Goal: Complete application form: Complete application form

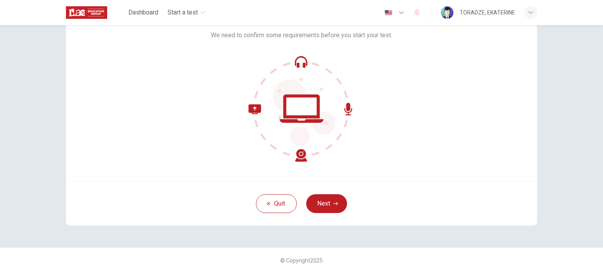
scroll to position [61, 0]
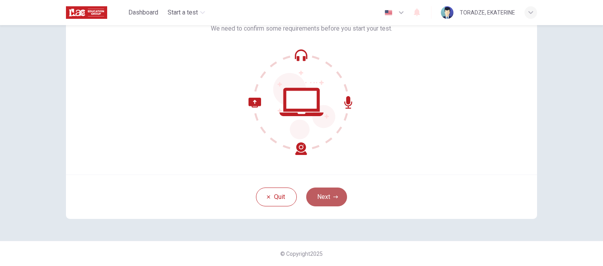
click at [336, 199] on button "Next" at bounding box center [326, 197] width 41 height 19
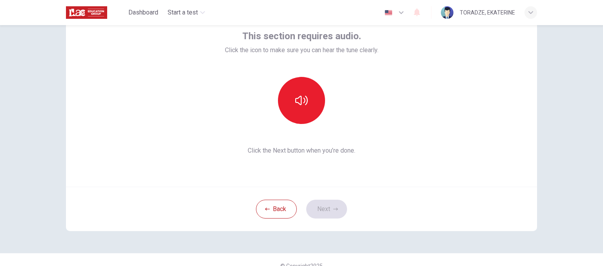
scroll to position [45, 0]
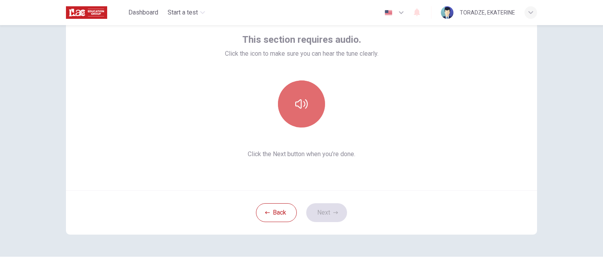
click at [297, 95] on button "button" at bounding box center [301, 104] width 47 height 47
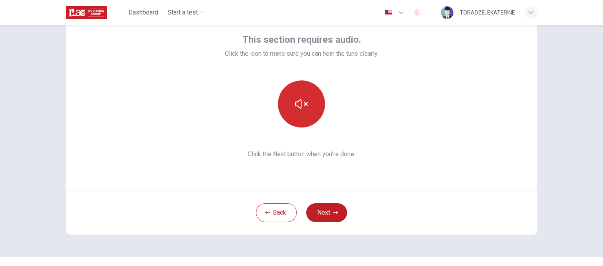
click at [297, 95] on button "button" at bounding box center [301, 104] width 47 height 47
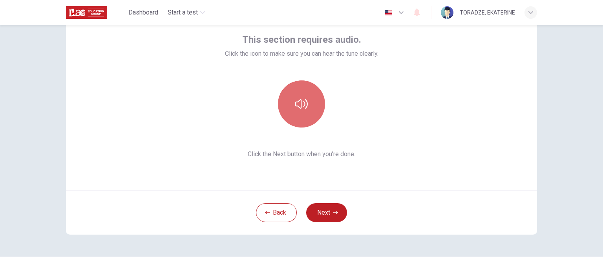
click at [297, 95] on button "button" at bounding box center [301, 104] width 47 height 47
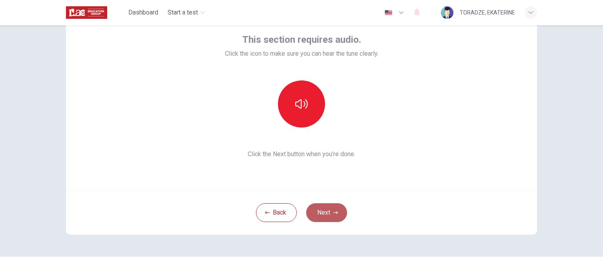
click at [330, 214] on button "Next" at bounding box center [326, 212] width 41 height 19
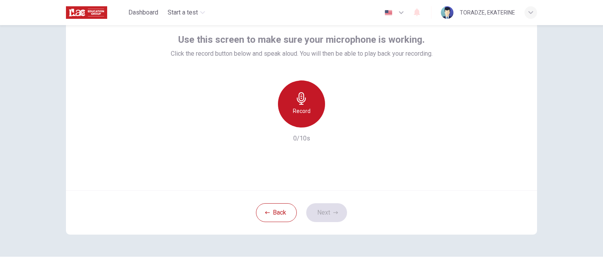
click at [308, 112] on div "Record" at bounding box center [301, 104] width 47 height 47
click at [308, 112] on div "Stop" at bounding box center [301, 104] width 47 height 47
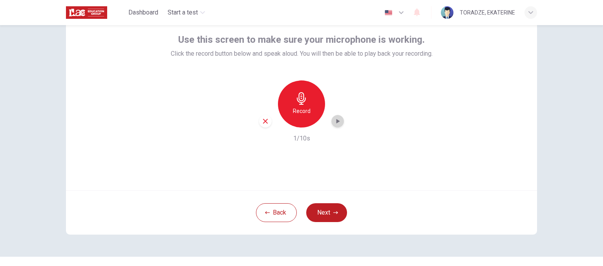
click at [337, 121] on icon "button" at bounding box center [339, 121] width 4 height 5
click at [337, 121] on icon "button" at bounding box center [338, 121] width 8 height 8
click at [262, 121] on icon "button" at bounding box center [265, 121] width 7 height 7
click at [325, 214] on button "Next" at bounding box center [326, 212] width 41 height 19
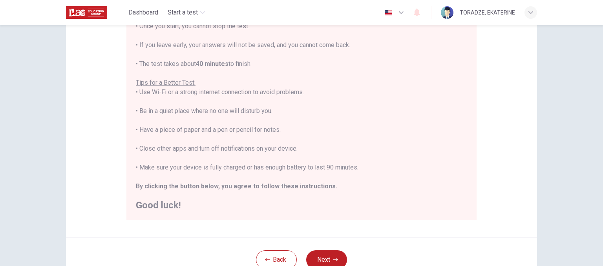
scroll to position [106, 0]
click at [323, 259] on button "Next" at bounding box center [326, 261] width 41 height 19
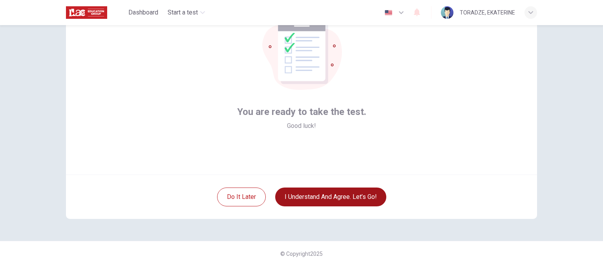
scroll to position [61, 0]
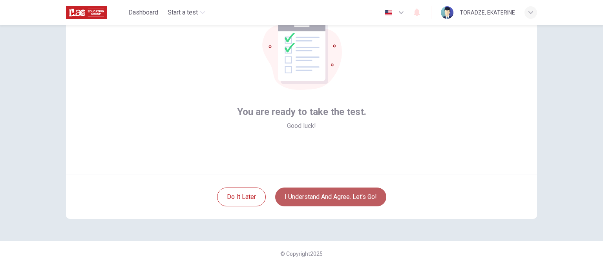
click at [321, 191] on button "I understand and agree. Let’s go!" at bounding box center [330, 197] width 111 height 19
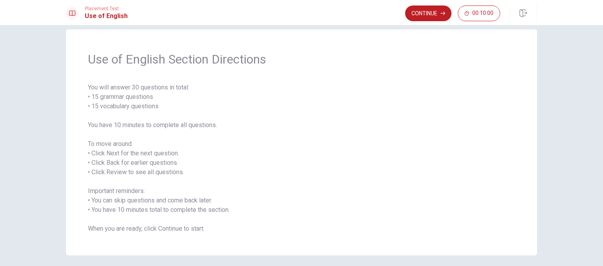
scroll to position [39, 0]
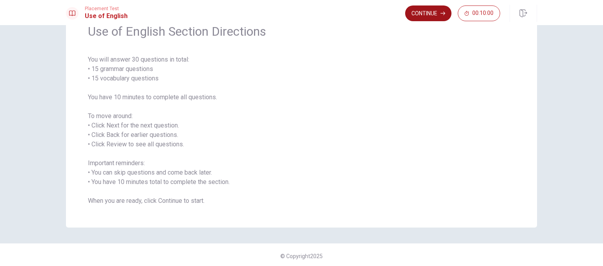
click at [426, 13] on button "Continue" at bounding box center [428, 13] width 46 height 16
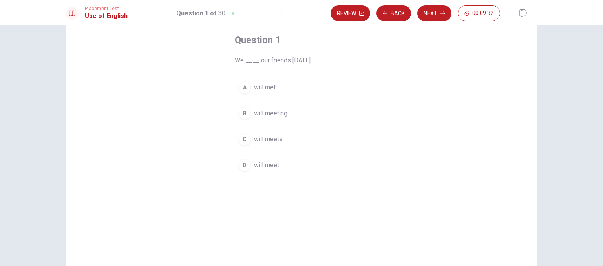
click at [242, 168] on div "D" at bounding box center [244, 165] width 13 height 13
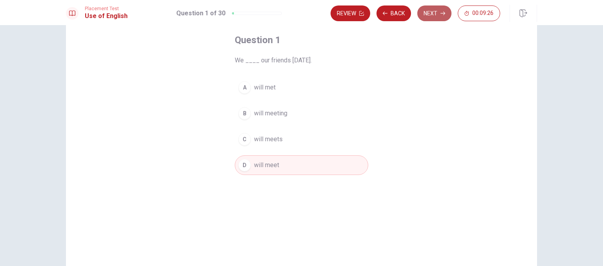
click at [432, 11] on button "Next" at bounding box center [435, 13] width 34 height 16
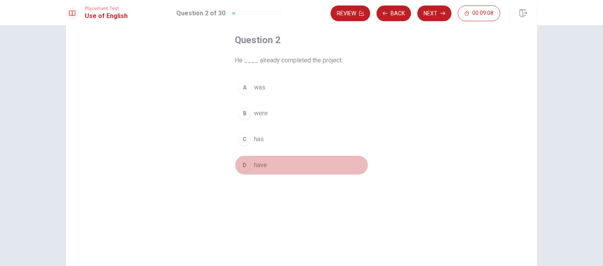
click at [258, 167] on span "have" at bounding box center [260, 165] width 13 height 9
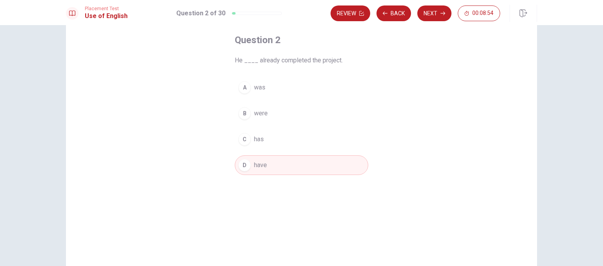
click at [242, 137] on div "C" at bounding box center [244, 139] width 13 height 13
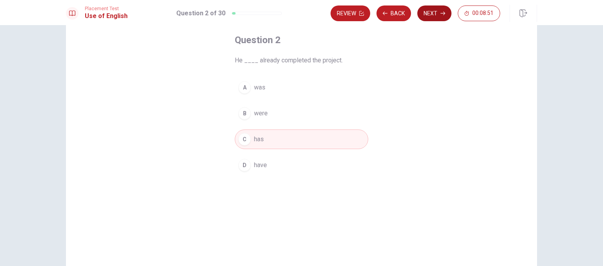
click at [442, 16] on button "Next" at bounding box center [435, 13] width 34 height 16
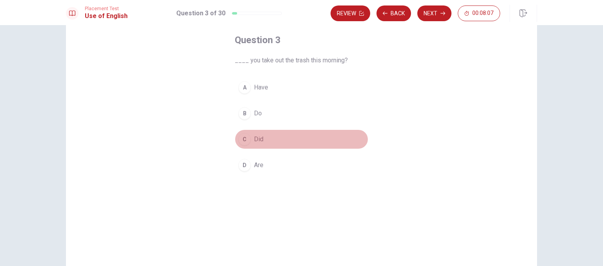
click at [242, 137] on div "C" at bounding box center [244, 139] width 13 height 13
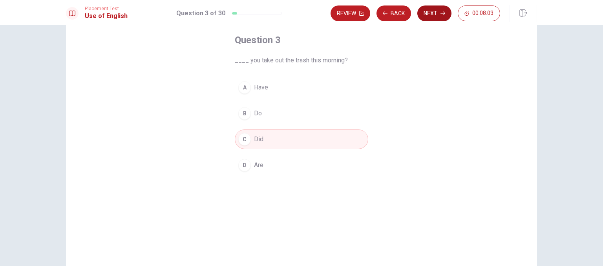
click at [435, 13] on button "Next" at bounding box center [435, 13] width 34 height 16
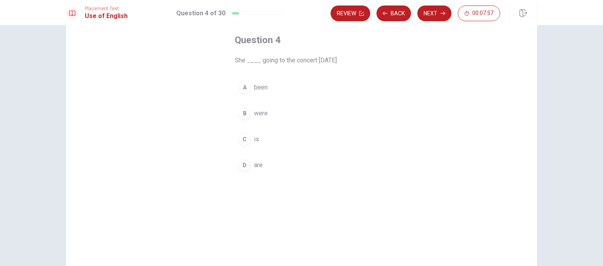
click at [245, 140] on div "C" at bounding box center [244, 139] width 13 height 13
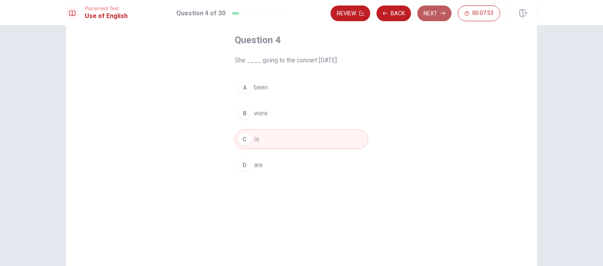
click at [428, 11] on button "Next" at bounding box center [435, 13] width 34 height 16
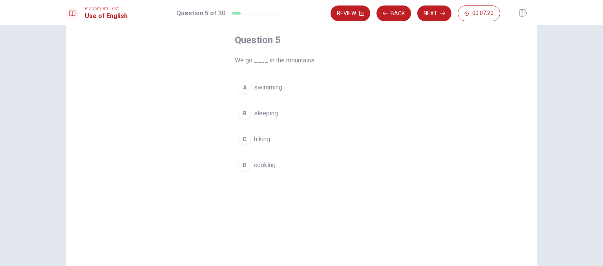
click at [244, 92] on div "A" at bounding box center [244, 87] width 13 height 13
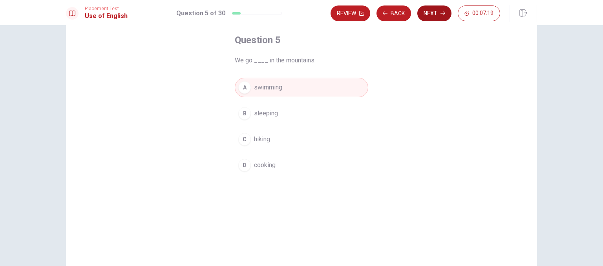
click at [432, 9] on button "Next" at bounding box center [435, 13] width 34 height 16
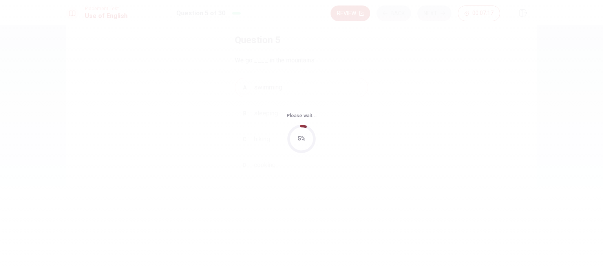
scroll to position [0, 0]
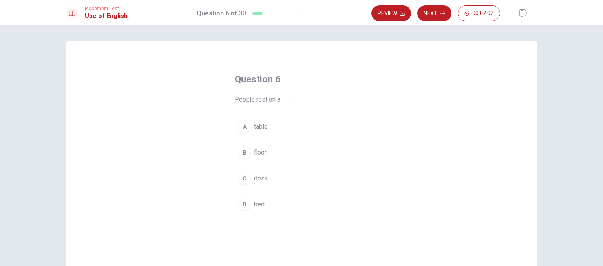
click at [241, 178] on div "C" at bounding box center [244, 178] width 13 height 13
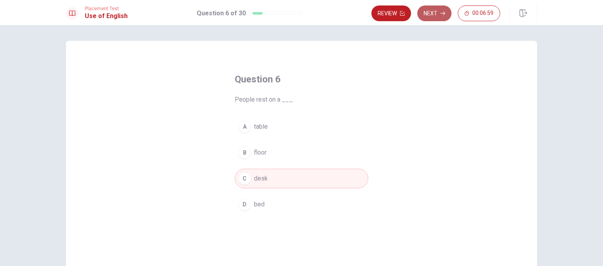
click at [431, 18] on button "Next" at bounding box center [435, 13] width 34 height 16
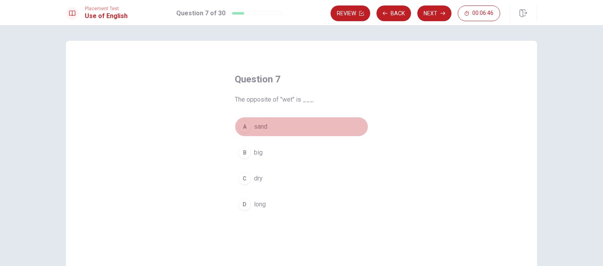
click at [242, 125] on div "A" at bounding box center [244, 127] width 13 height 13
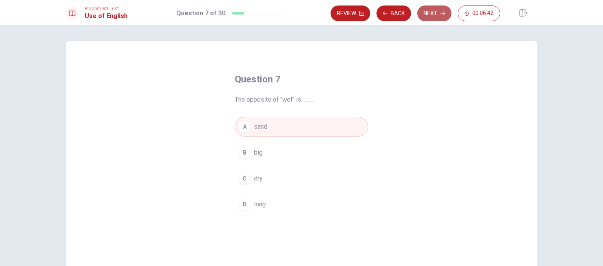
click at [433, 14] on button "Next" at bounding box center [435, 13] width 34 height 16
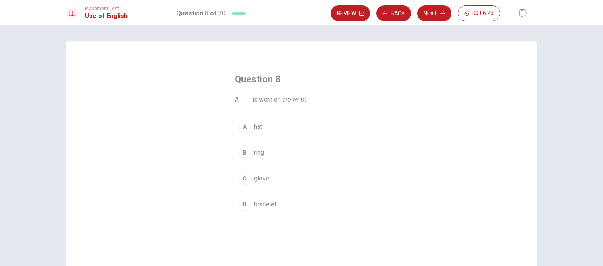
click at [244, 124] on div "A" at bounding box center [244, 127] width 13 height 13
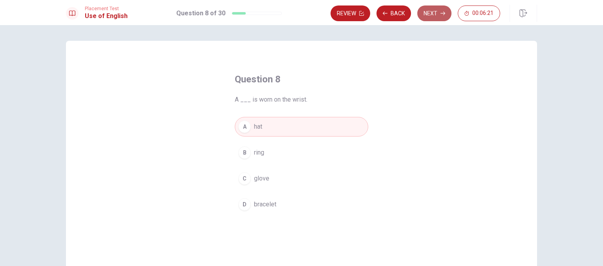
click at [443, 16] on button "Next" at bounding box center [435, 13] width 34 height 16
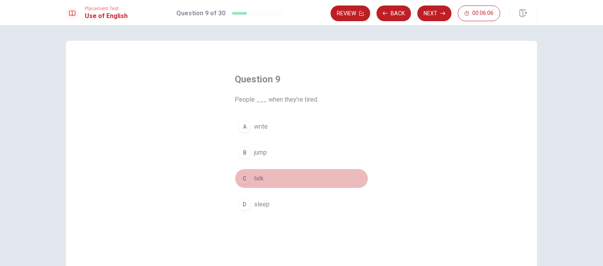
click at [241, 178] on div "C" at bounding box center [244, 178] width 13 height 13
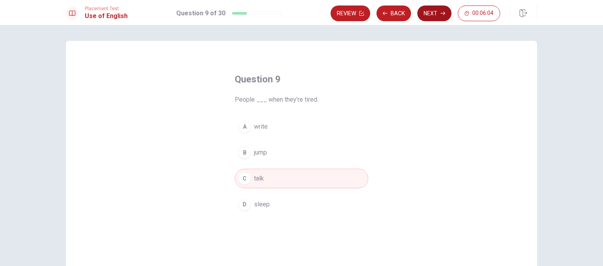
click at [432, 12] on button "Next" at bounding box center [435, 13] width 34 height 16
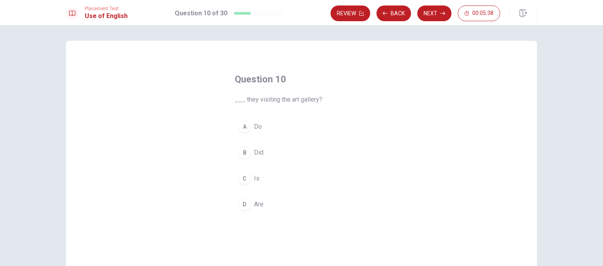
click at [247, 207] on div "D" at bounding box center [244, 204] width 13 height 13
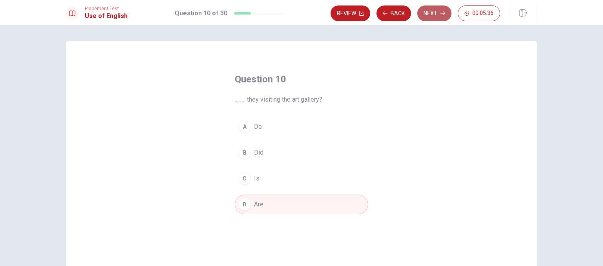
click at [434, 19] on button "Next" at bounding box center [435, 13] width 34 height 16
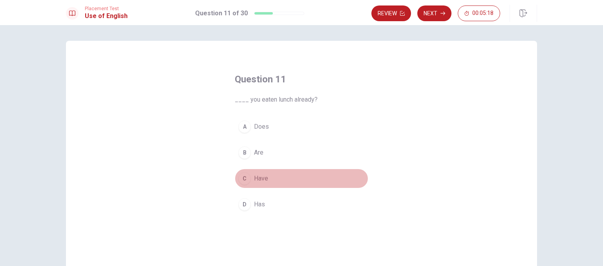
click at [245, 182] on div "C" at bounding box center [244, 178] width 13 height 13
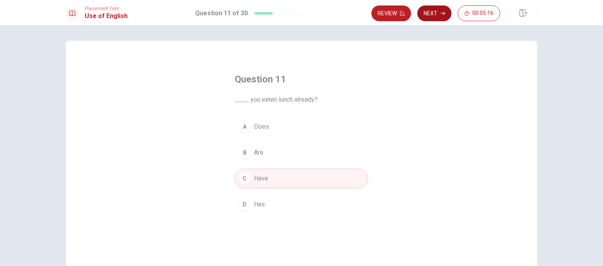
click at [431, 20] on button "Next" at bounding box center [435, 13] width 34 height 16
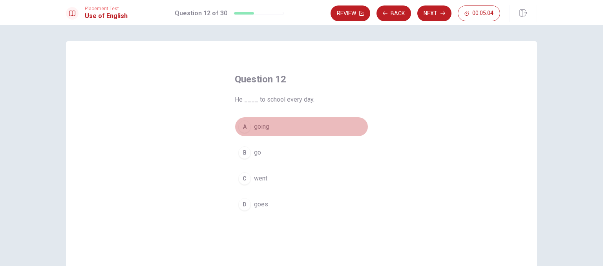
click at [244, 126] on div "A" at bounding box center [244, 127] width 13 height 13
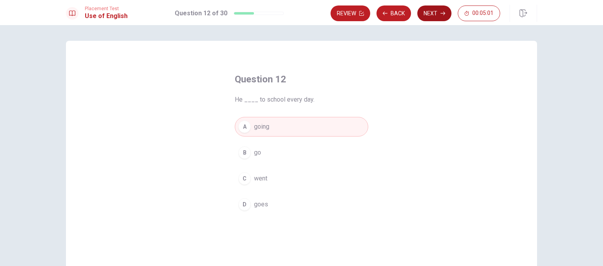
click at [438, 19] on button "Next" at bounding box center [435, 13] width 34 height 16
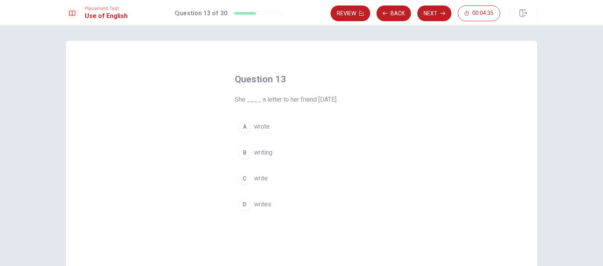
click at [242, 203] on div "D" at bounding box center [244, 204] width 13 height 13
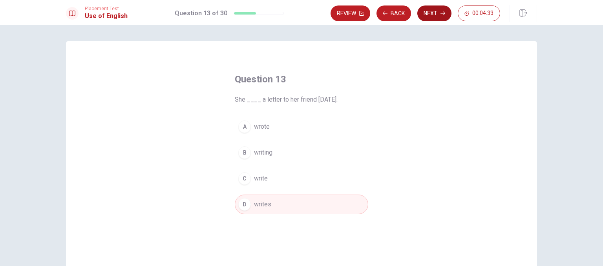
click at [429, 13] on button "Next" at bounding box center [435, 13] width 34 height 16
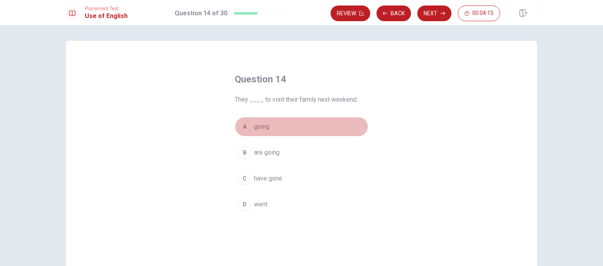
click at [244, 129] on div "A" at bounding box center [244, 127] width 13 height 13
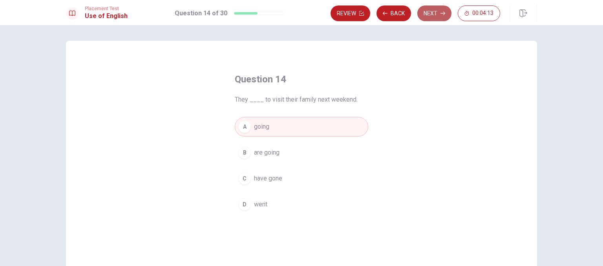
click at [424, 15] on button "Next" at bounding box center [435, 13] width 34 height 16
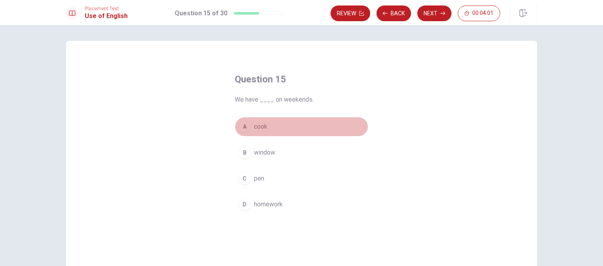
click at [242, 128] on div "A" at bounding box center [244, 127] width 13 height 13
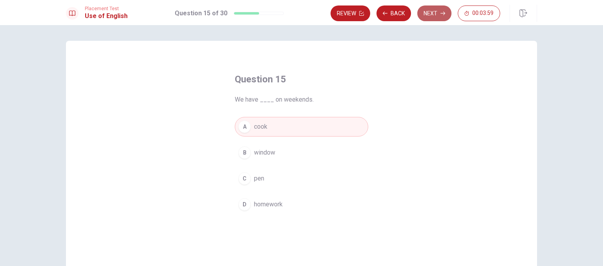
click at [439, 11] on button "Next" at bounding box center [435, 13] width 34 height 16
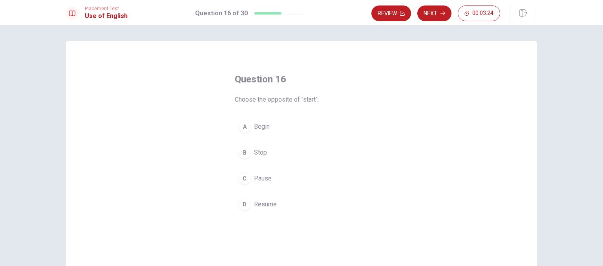
click at [244, 126] on div "A" at bounding box center [244, 127] width 13 height 13
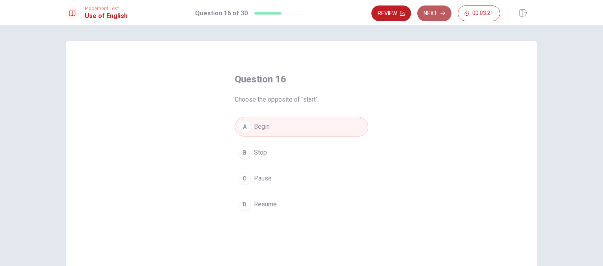
click at [427, 10] on button "Next" at bounding box center [435, 13] width 34 height 16
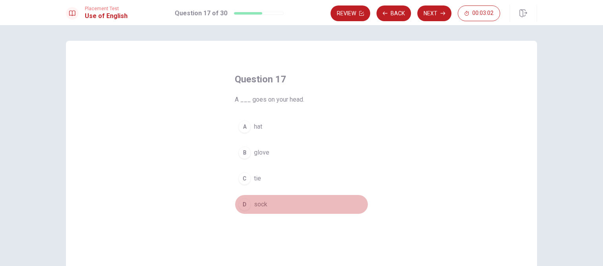
click at [244, 207] on div "D" at bounding box center [244, 204] width 13 height 13
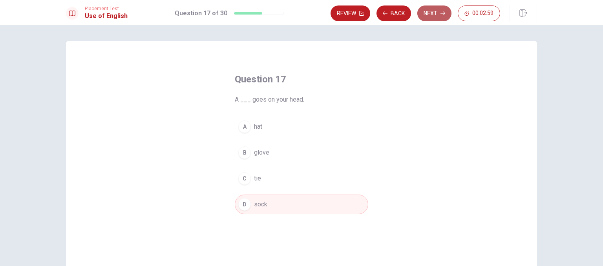
click at [422, 12] on button "Next" at bounding box center [435, 13] width 34 height 16
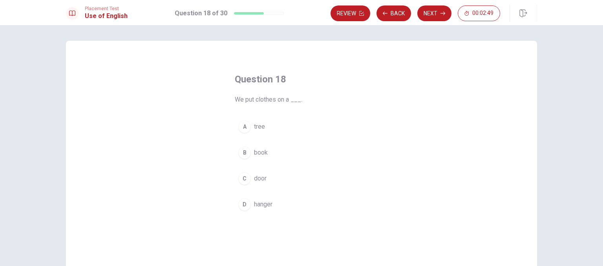
click at [242, 180] on div "C" at bounding box center [244, 178] width 13 height 13
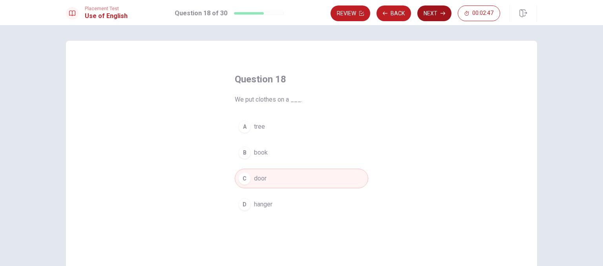
click at [430, 7] on button "Next" at bounding box center [435, 13] width 34 height 16
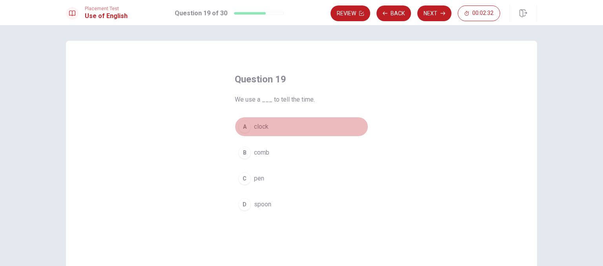
click at [242, 124] on div "A" at bounding box center [244, 127] width 13 height 13
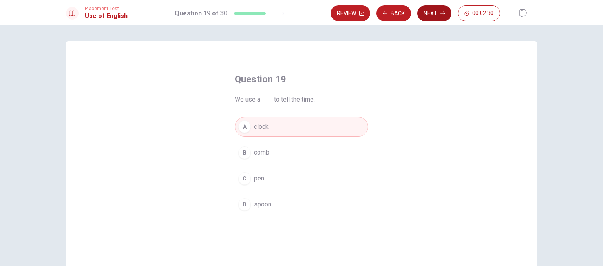
click at [425, 9] on button "Next" at bounding box center [435, 13] width 34 height 16
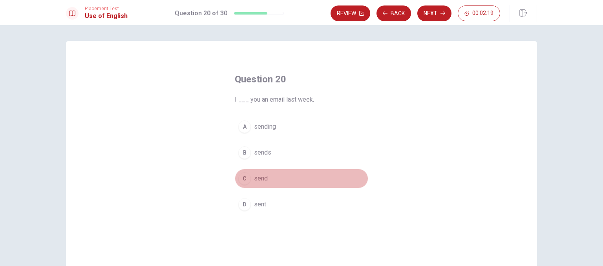
click at [242, 179] on div "C" at bounding box center [244, 178] width 13 height 13
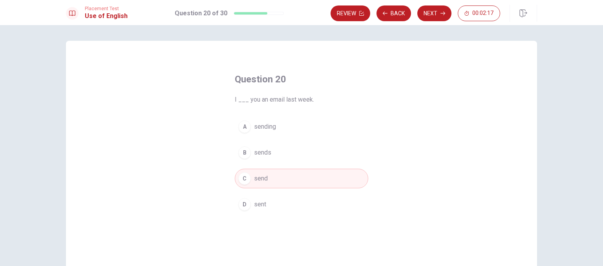
click at [434, 18] on button "Next" at bounding box center [435, 13] width 34 height 16
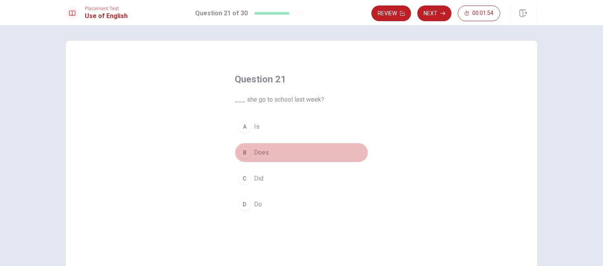
click at [248, 154] on div "B" at bounding box center [244, 153] width 13 height 13
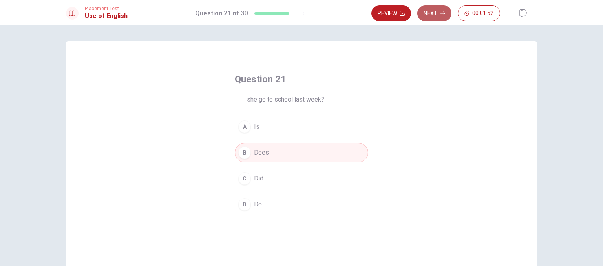
click at [435, 13] on button "Next" at bounding box center [435, 13] width 34 height 16
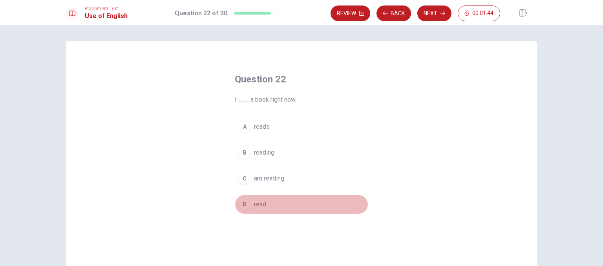
click at [244, 207] on div "D" at bounding box center [244, 204] width 13 height 13
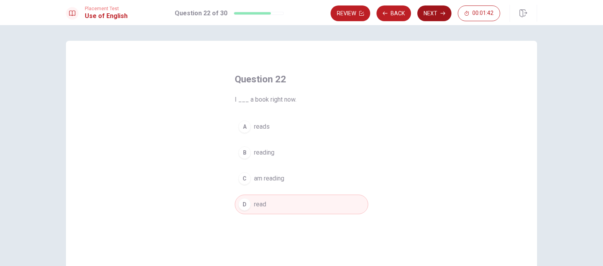
click at [432, 17] on button "Next" at bounding box center [435, 13] width 34 height 16
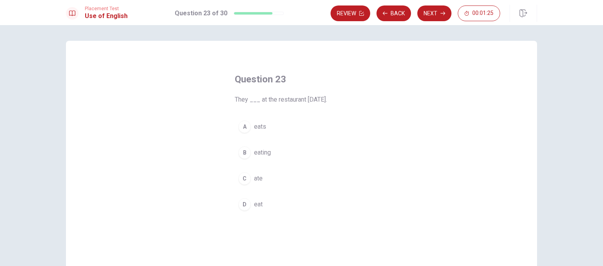
click at [242, 130] on div "A" at bounding box center [244, 127] width 13 height 13
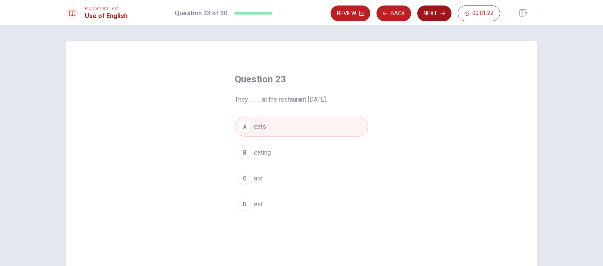
click at [429, 15] on button "Next" at bounding box center [435, 13] width 34 height 16
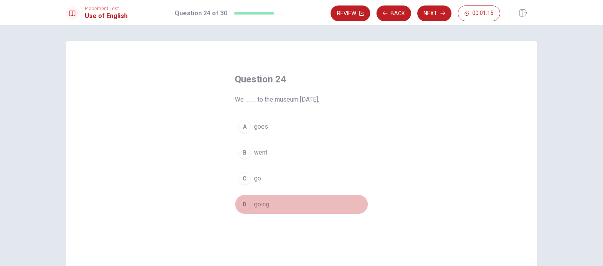
click at [241, 202] on div "D" at bounding box center [244, 204] width 13 height 13
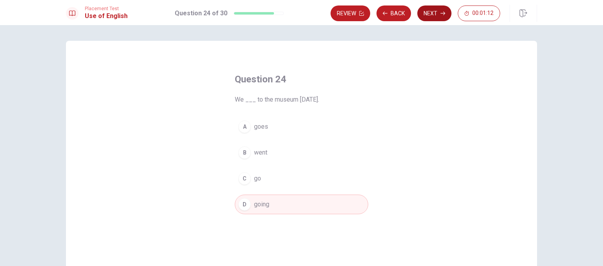
click at [426, 16] on button "Next" at bounding box center [435, 13] width 34 height 16
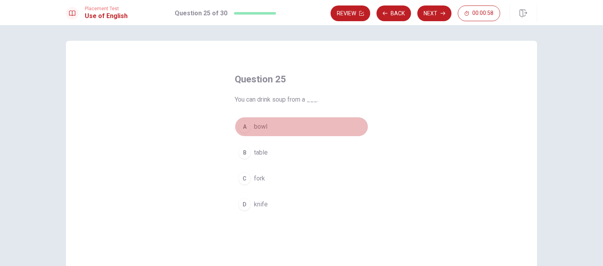
click at [246, 127] on div "A" at bounding box center [244, 127] width 13 height 13
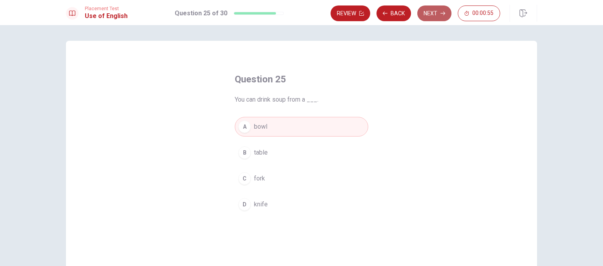
click at [424, 9] on button "Next" at bounding box center [435, 13] width 34 height 16
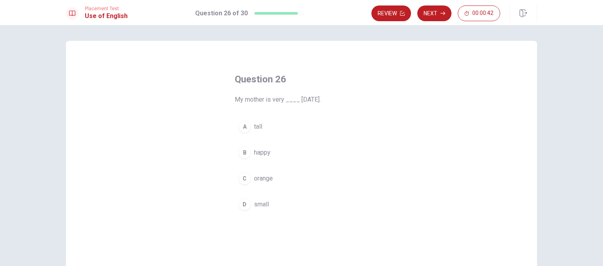
click at [244, 153] on div "B" at bounding box center [244, 153] width 13 height 13
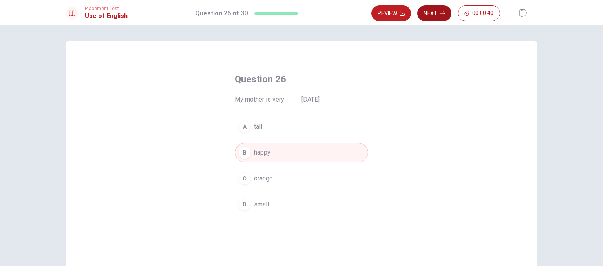
click at [429, 19] on button "Next" at bounding box center [435, 13] width 34 height 16
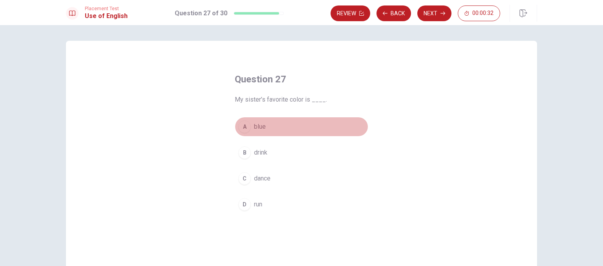
click at [244, 131] on div "A" at bounding box center [244, 127] width 13 height 13
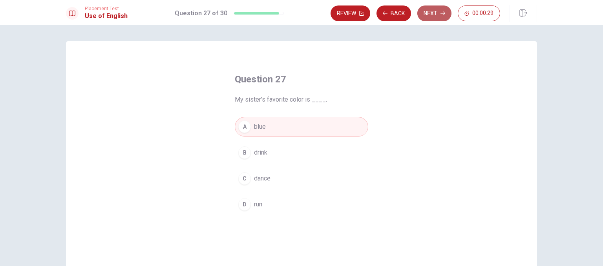
click at [435, 15] on button "Next" at bounding box center [435, 13] width 34 height 16
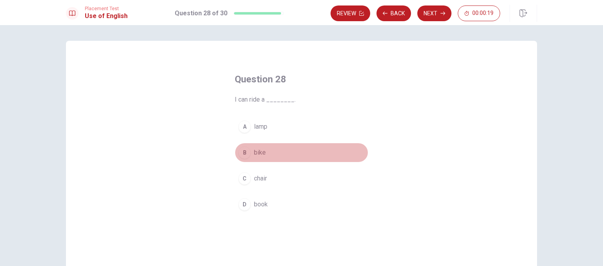
click at [242, 158] on div "B" at bounding box center [244, 153] width 13 height 13
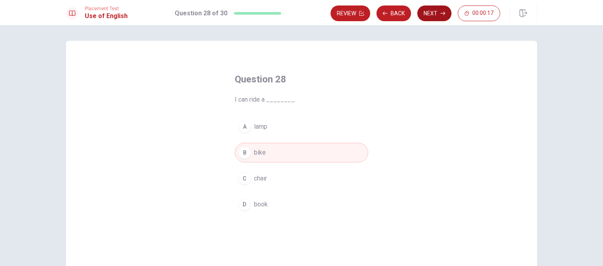
click at [438, 15] on button "Next" at bounding box center [435, 13] width 34 height 16
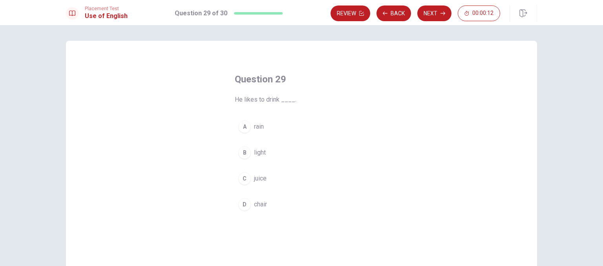
click at [242, 176] on div "C" at bounding box center [244, 178] width 13 height 13
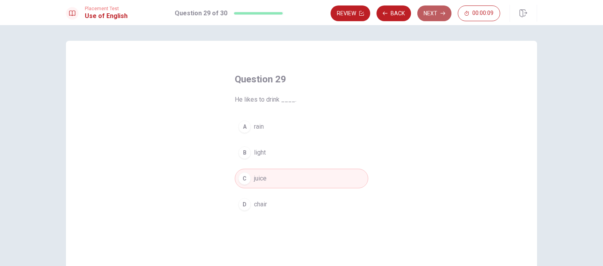
click at [429, 20] on button "Next" at bounding box center [435, 13] width 34 height 16
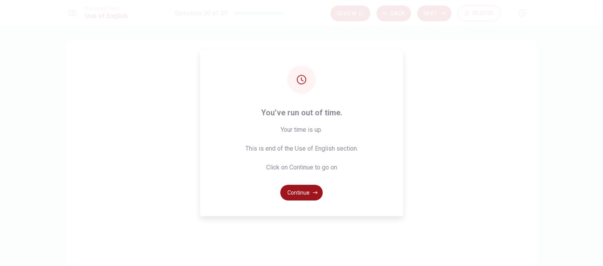
click at [288, 190] on button "Continue" at bounding box center [301, 193] width 42 height 16
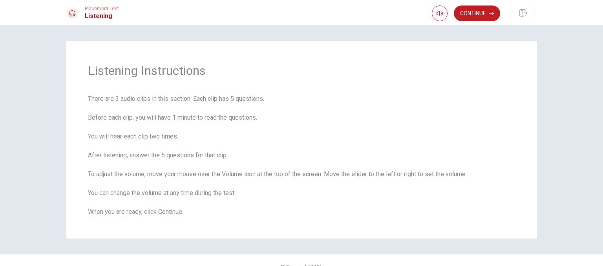
click at [462, 15] on button "Continue" at bounding box center [477, 13] width 46 height 16
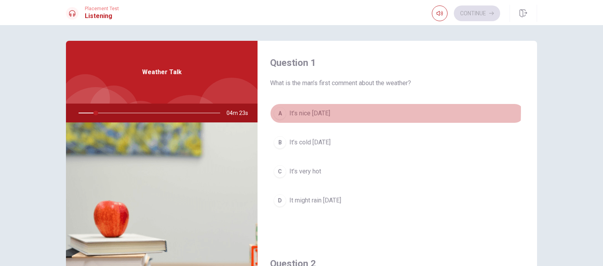
click at [275, 111] on div "A" at bounding box center [280, 113] width 13 height 13
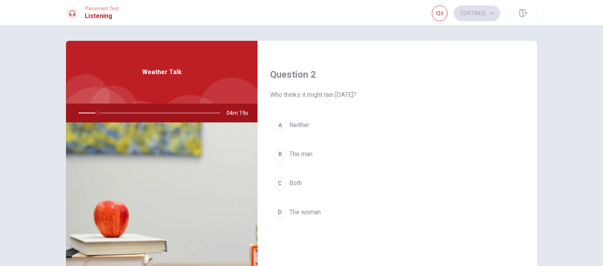
scroll to position [196, 0]
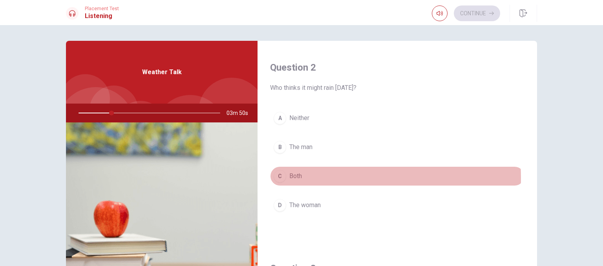
click at [277, 177] on div "C" at bounding box center [280, 176] width 13 height 13
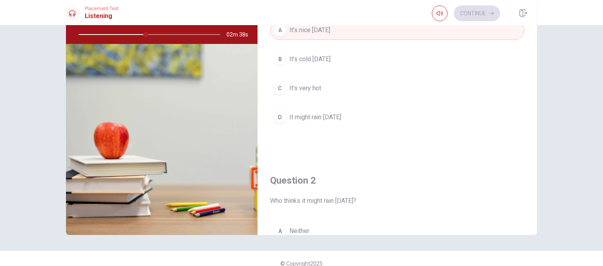
scroll to position [0, 0]
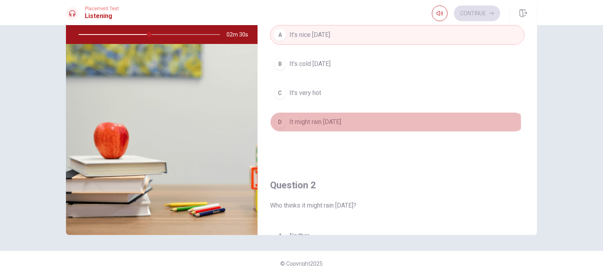
click at [275, 122] on div "D" at bounding box center [280, 122] width 13 height 13
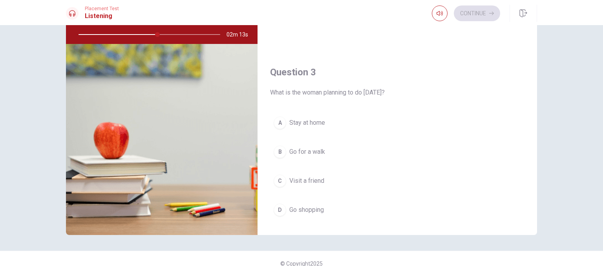
scroll to position [354, 0]
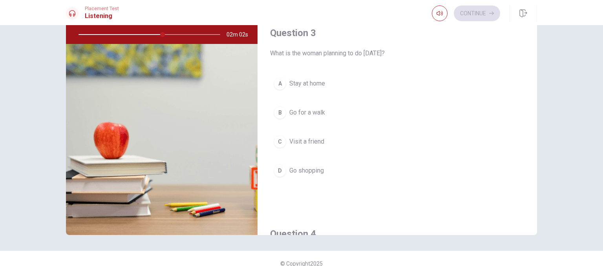
click at [277, 80] on div "A" at bounding box center [280, 83] width 13 height 13
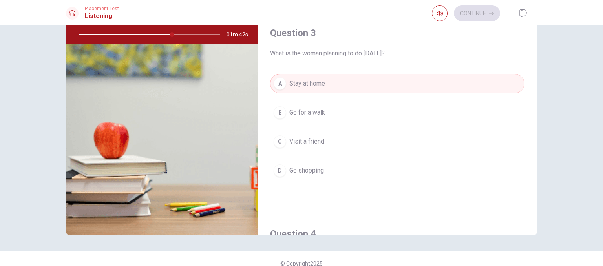
click at [277, 114] on div "B" at bounding box center [280, 112] width 13 height 13
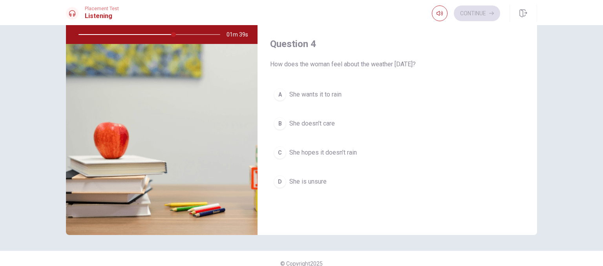
scroll to position [550, 0]
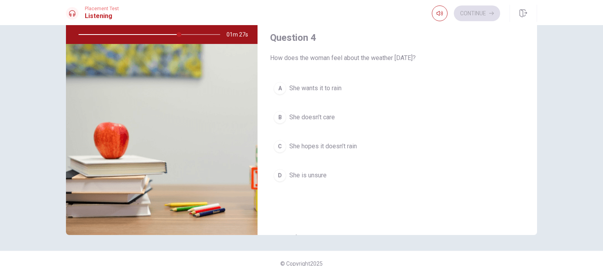
click at [277, 120] on div "B" at bounding box center [280, 117] width 13 height 13
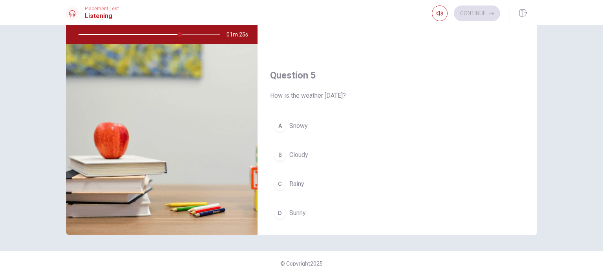
scroll to position [729, 0]
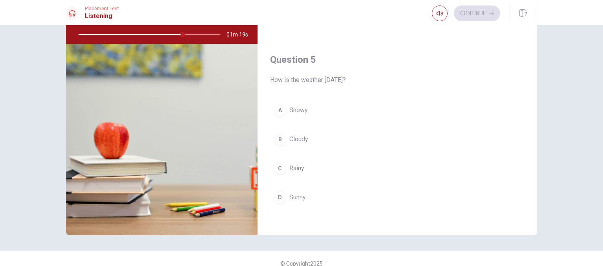
click at [275, 195] on div "D" at bounding box center [280, 197] width 13 height 13
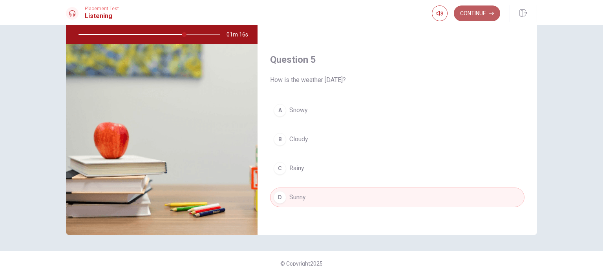
click at [468, 16] on button "Continue" at bounding box center [477, 13] width 46 height 16
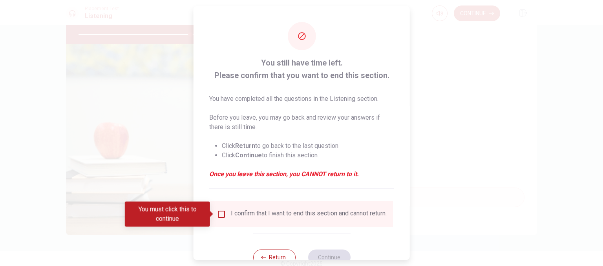
click at [218, 214] on input "You must click this to continue" at bounding box center [221, 214] width 9 height 9
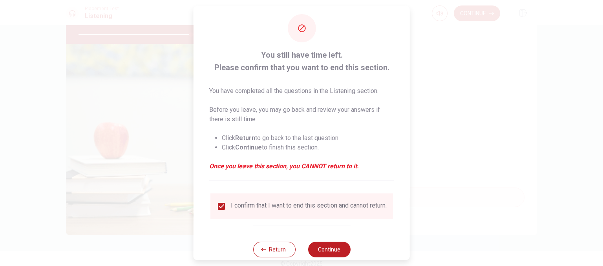
scroll to position [27, 0]
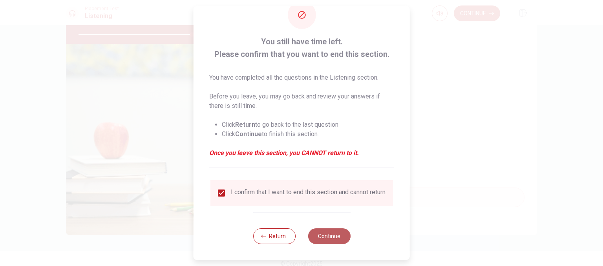
click at [328, 234] on button "Continue" at bounding box center [329, 237] width 42 height 16
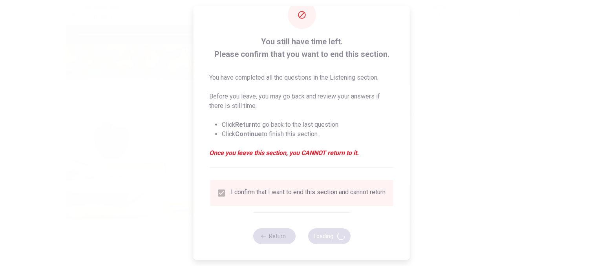
type input "81"
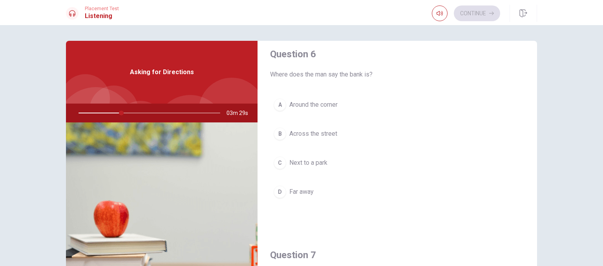
scroll to position [0, 0]
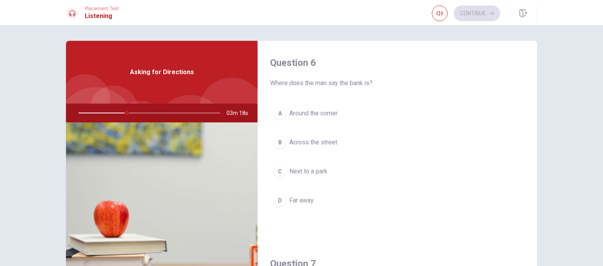
click at [279, 115] on div "A" at bounding box center [280, 113] width 13 height 13
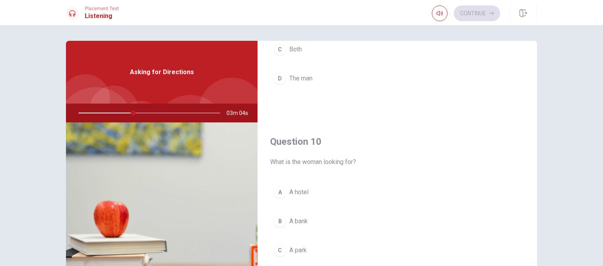
scroll to position [729, 0]
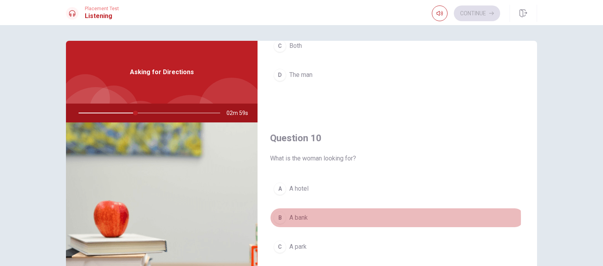
click at [277, 216] on div "B" at bounding box center [280, 218] width 13 height 13
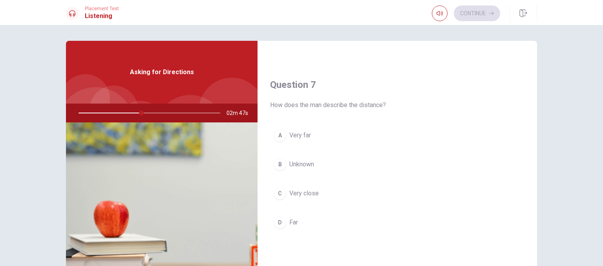
scroll to position [218, 0]
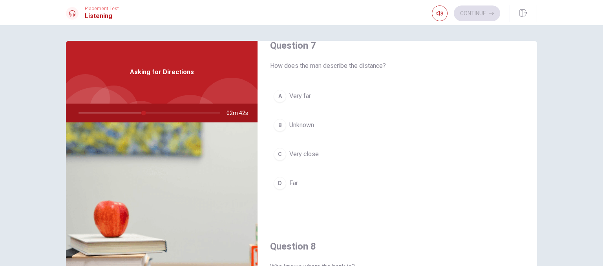
click at [279, 152] on div "C" at bounding box center [280, 154] width 13 height 13
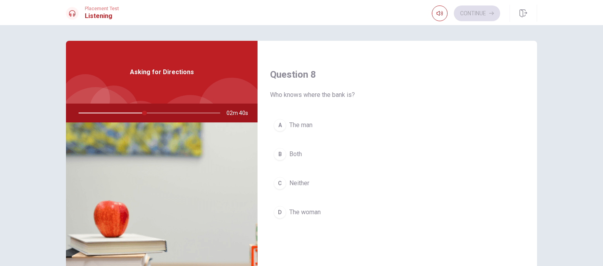
scroll to position [415, 0]
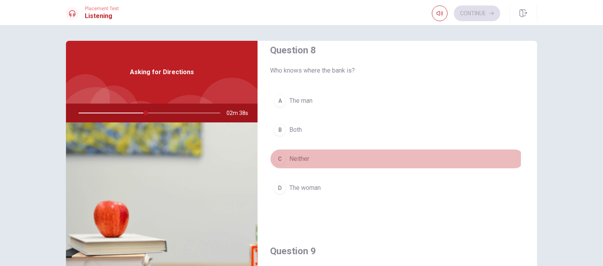
click at [277, 157] on div "C" at bounding box center [280, 159] width 13 height 13
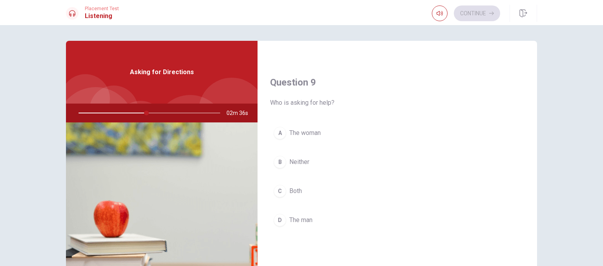
scroll to position [611, 0]
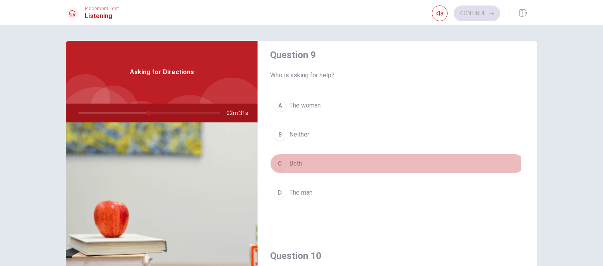
click at [278, 163] on div "C" at bounding box center [280, 164] width 13 height 13
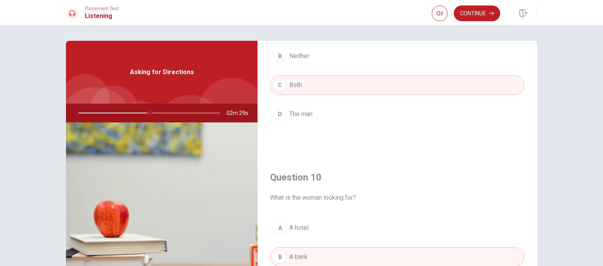
scroll to position [729, 0]
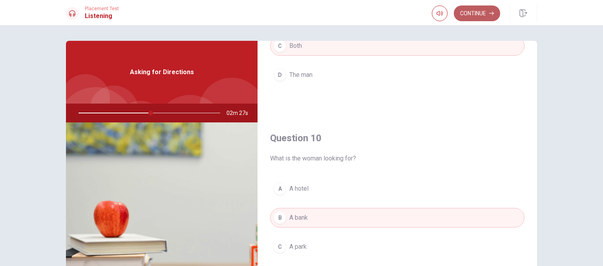
click at [480, 13] on button "Continue" at bounding box center [477, 13] width 46 height 16
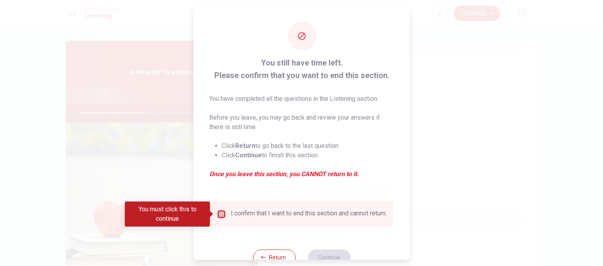
click at [221, 214] on input "You must click this to continue" at bounding box center [221, 214] width 9 height 9
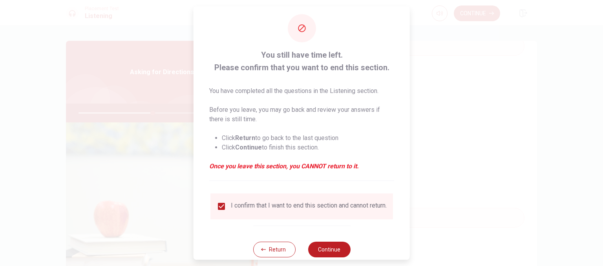
scroll to position [27, 0]
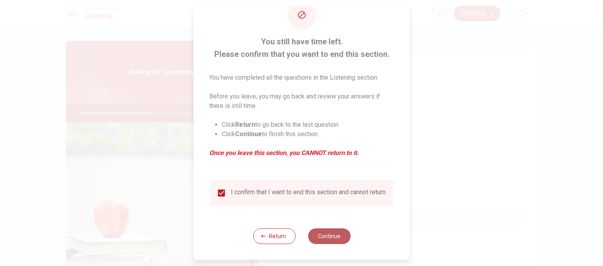
click at [334, 233] on button "Continue" at bounding box center [329, 237] width 42 height 16
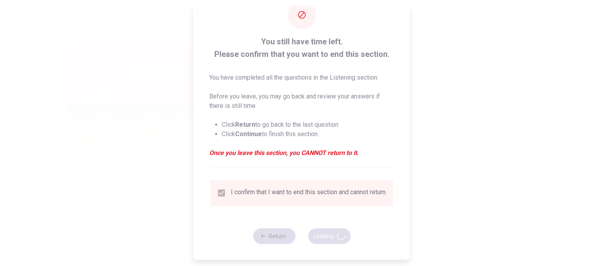
type input "54"
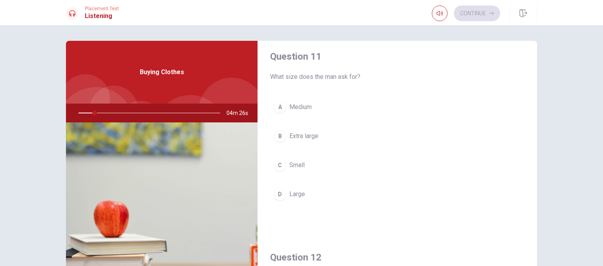
scroll to position [0, 0]
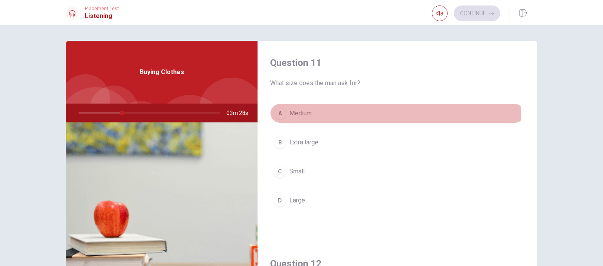
click at [279, 115] on div "A" at bounding box center [280, 113] width 13 height 13
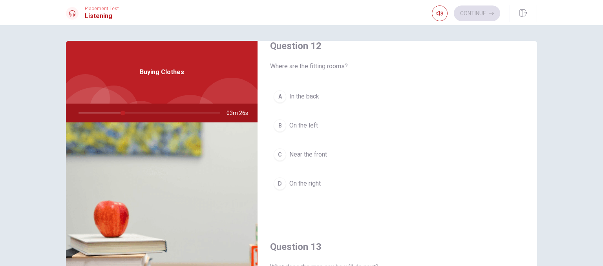
scroll to position [196, 0]
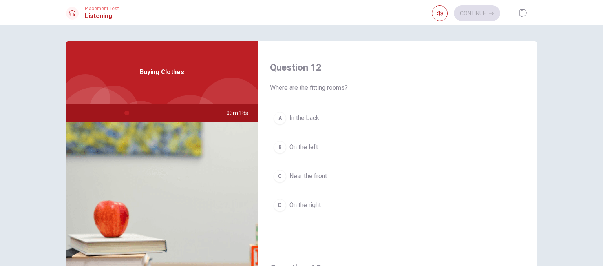
click at [274, 143] on div "B" at bounding box center [280, 147] width 13 height 13
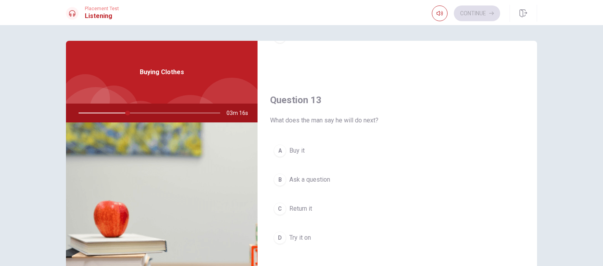
scroll to position [393, 0]
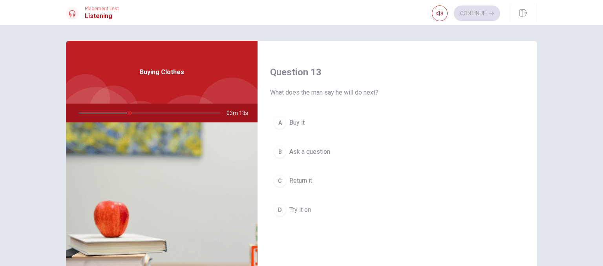
click at [274, 149] on div "B" at bounding box center [280, 152] width 13 height 13
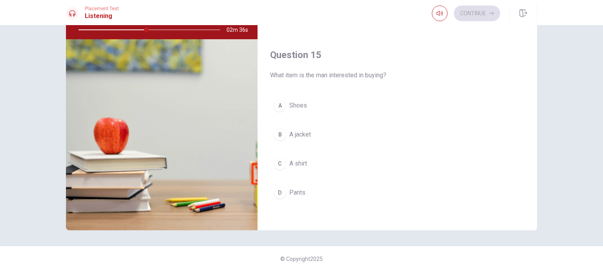
scroll to position [88, 0]
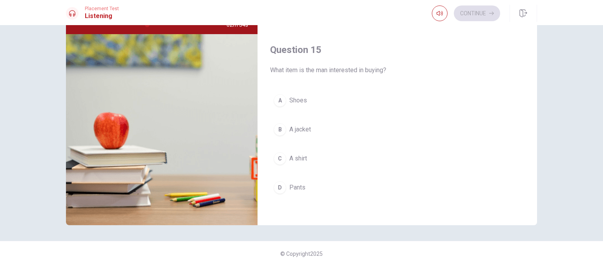
click at [279, 185] on div "D" at bounding box center [280, 187] width 13 height 13
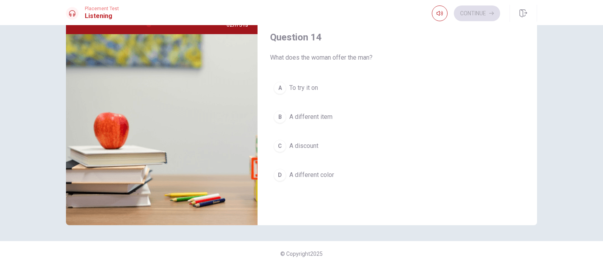
scroll to position [533, 0]
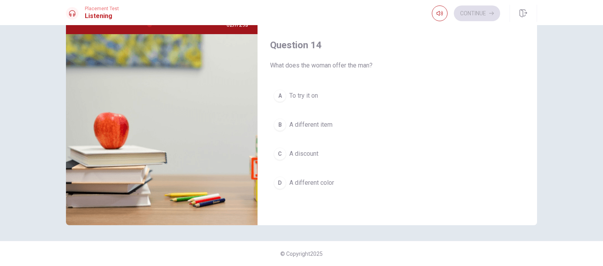
click at [277, 123] on div "B" at bounding box center [280, 125] width 13 height 13
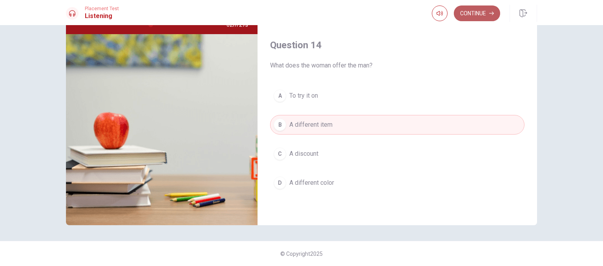
click at [478, 15] on button "Continue" at bounding box center [477, 13] width 46 height 16
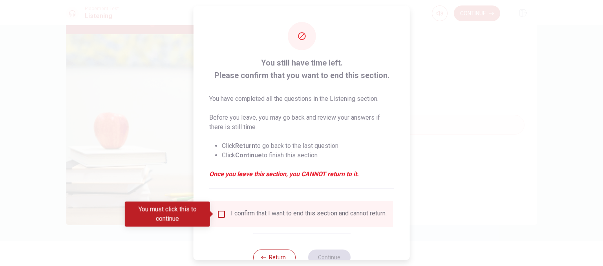
click at [218, 215] on input "You must click this to continue" at bounding box center [221, 214] width 9 height 9
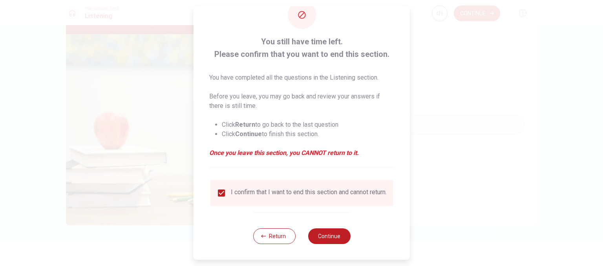
scroll to position [27, 0]
click at [336, 239] on button "Continue" at bounding box center [329, 237] width 42 height 16
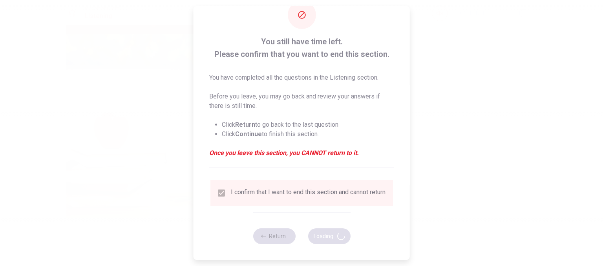
type input "53"
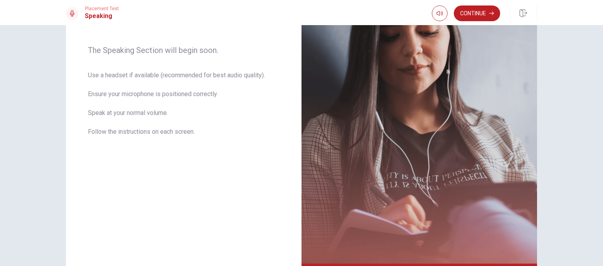
scroll to position [79, 0]
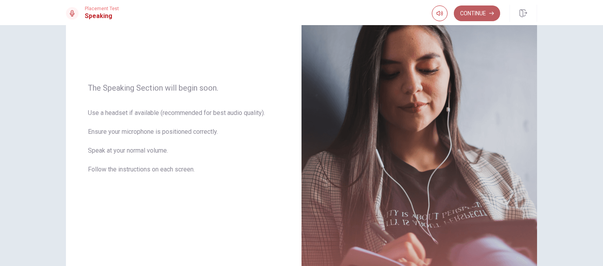
click at [476, 13] on button "Continue" at bounding box center [477, 13] width 46 height 16
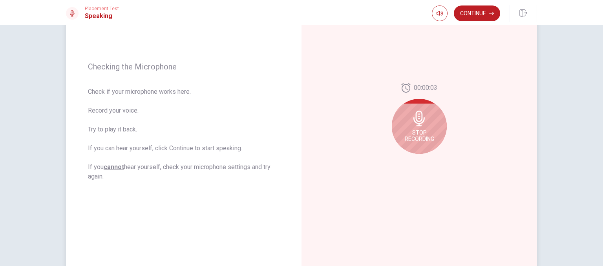
scroll to position [118, 0]
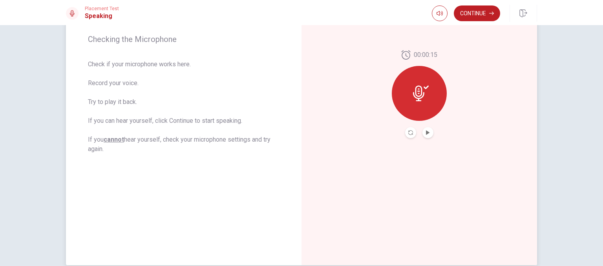
click at [413, 93] on icon at bounding box center [421, 94] width 16 height 16
click at [418, 96] on icon at bounding box center [418, 94] width 11 height 16
click at [420, 103] on div at bounding box center [419, 93] width 55 height 55
click at [426, 135] on button "Play Audio" at bounding box center [428, 132] width 11 height 11
click at [484, 15] on button "Continue" at bounding box center [477, 13] width 46 height 16
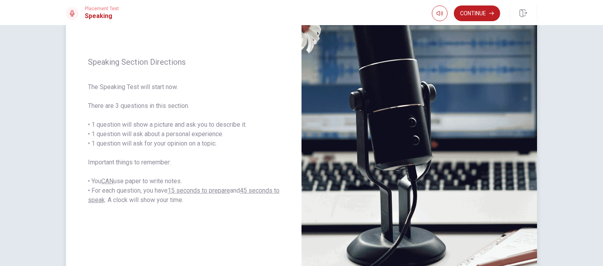
scroll to position [79, 0]
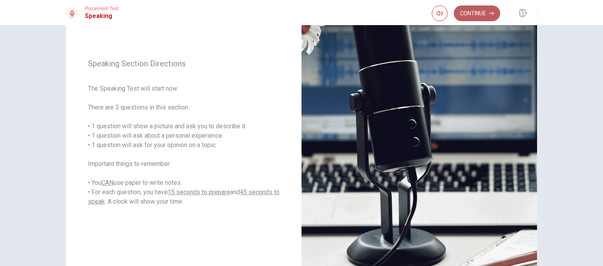
click at [476, 15] on button "Continue" at bounding box center [477, 13] width 46 height 16
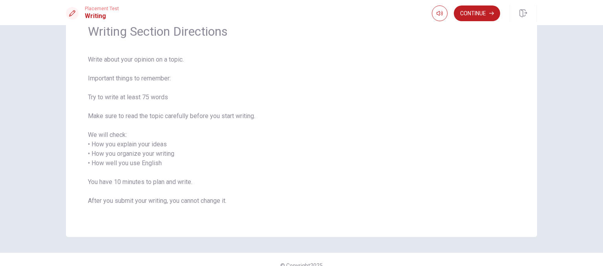
scroll to position [12, 0]
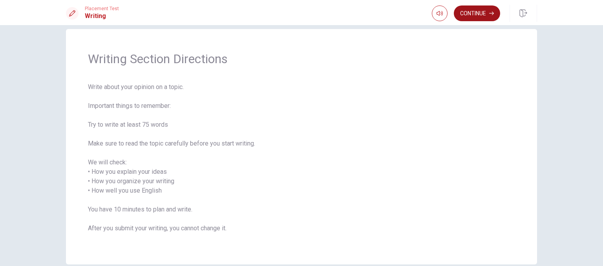
click at [469, 14] on button "Continue" at bounding box center [477, 13] width 46 height 16
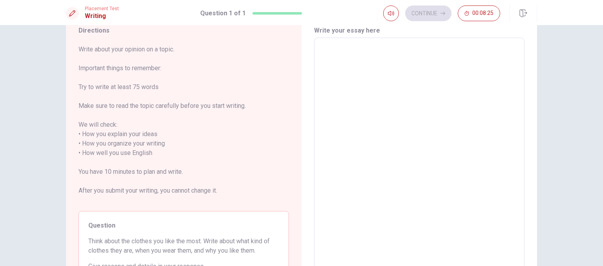
scroll to position [24, 0]
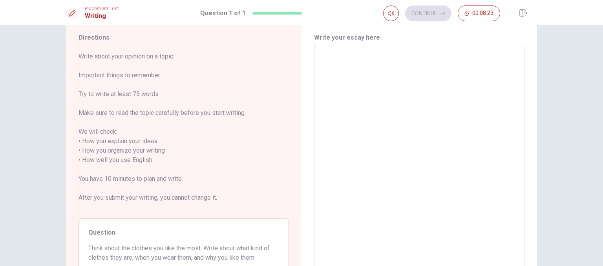
click at [321, 55] on textarea at bounding box center [420, 160] width 200 height 218
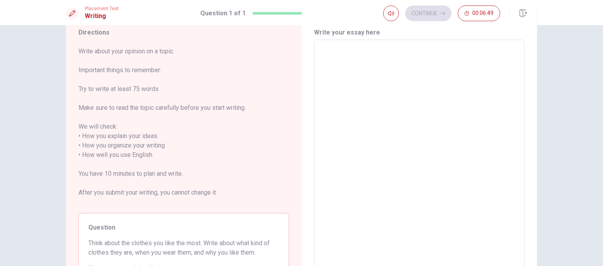
scroll to position [0, 0]
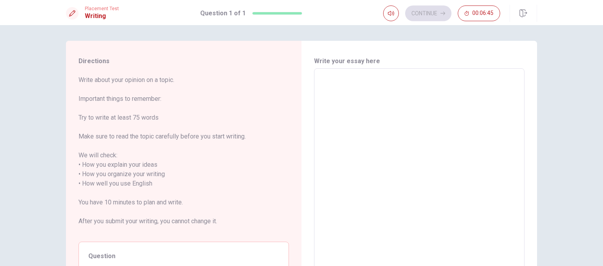
type textarea "i"
type textarea "x"
type textarea "i"
type textarea "x"
type textarea "i l"
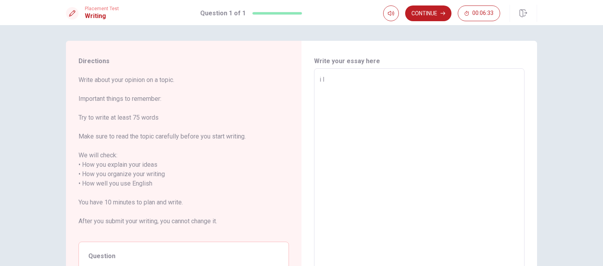
type textarea "x"
type textarea "i li"
type textarea "x"
type textarea "i lik"
type textarea "x"
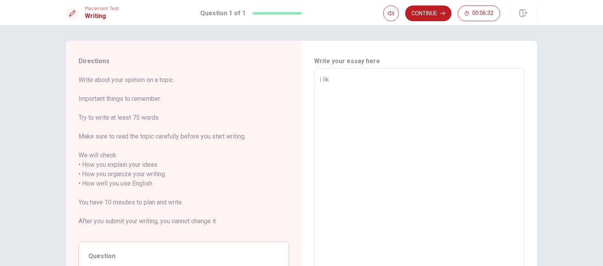
type textarea "i like"
type textarea "x"
type textarea "i like"
type textarea "x"
type textarea "i like t"
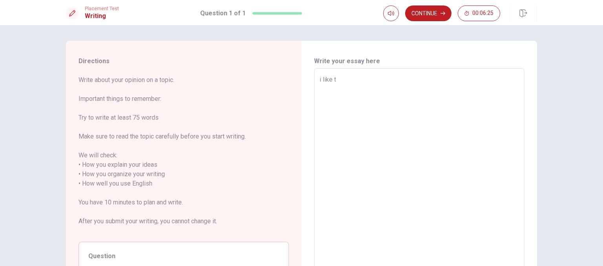
type textarea "x"
type textarea "i like to"
type textarea "x"
type textarea "i like to"
type textarea "x"
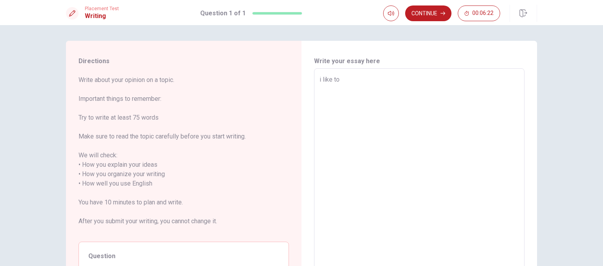
type textarea "i like to t"
type textarea "x"
type textarea "i like to t"
type textarea "x"
type textarea "i like to t s"
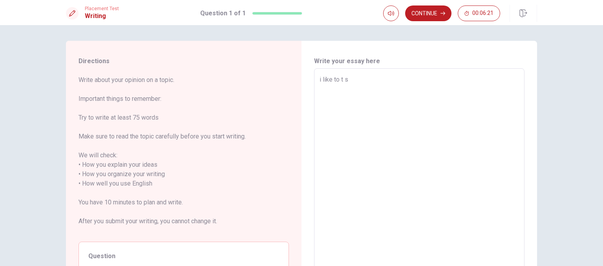
type textarea "x"
type textarea "i like to t sh"
type textarea "x"
type textarea "i like to t shi"
type textarea "x"
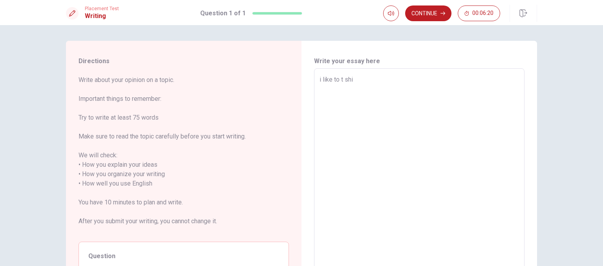
type textarea "i like to t shir"
type textarea "x"
type textarea "i like to t shirt"
type textarea "x"
type textarea "i like to t shirt"
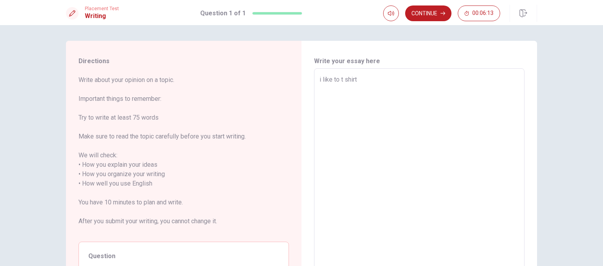
type textarea "x"
type textarea "i like to t shirt j"
type textarea "x"
type textarea "i like to t shirt je"
type textarea "x"
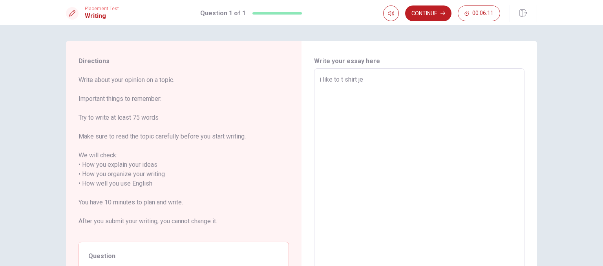
type textarea "i like to t shirt jea"
type textarea "x"
type textarea "i like to t shirt [PERSON_NAME]"
type textarea "x"
type textarea "i like to t shirt jeans"
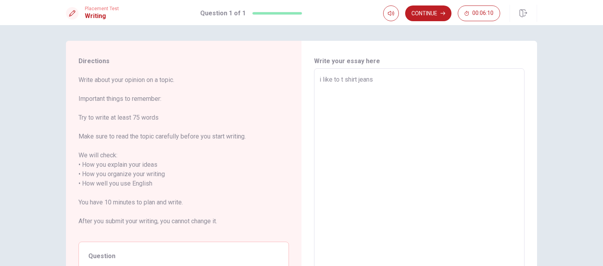
type textarea "x"
type textarea "i like to t shirt jeans"
type textarea "x"
type textarea "i like to t shirt jeans p"
type textarea "x"
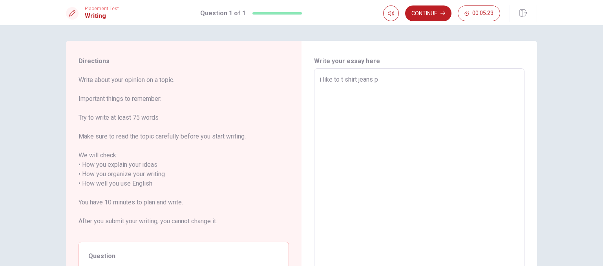
type textarea "i like to t shirt jeans pa"
type textarea "x"
type textarea "i like to t shirt jeans pan"
type textarea "x"
type textarea "i like to t shirt jeans pant"
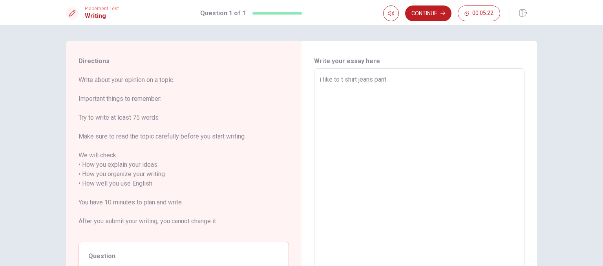
type textarea "x"
type textarea "i like to t shirt jeans pants"
type textarea "x"
type textarea "i like to t shirt jeans pants"
type textarea "x"
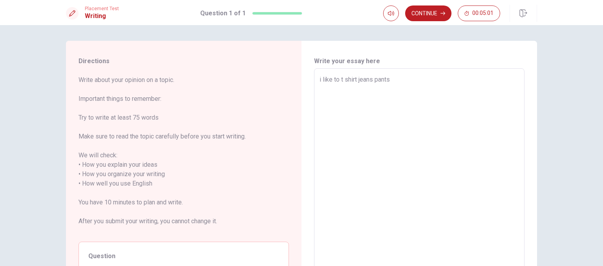
type textarea "i like to t shirt jeans pants j"
type textarea "x"
type textarea "i like to t shirt jeans pants ja"
type textarea "x"
type textarea "i like to t shirt jeans pants jac"
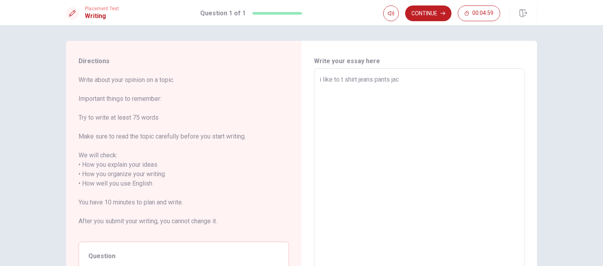
type textarea "x"
type textarea "i like to t shirt jeans pants jack"
type textarea "x"
type textarea "i like to t shirt jeans pants jacke"
type textarea "x"
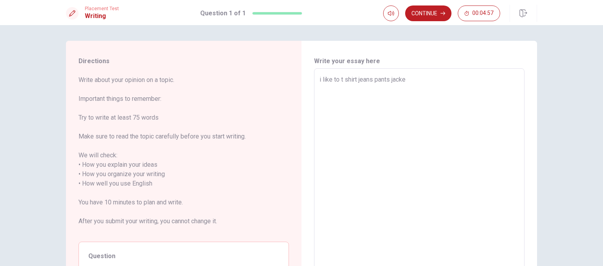
type textarea "i like to t shirt jeans pants jacket"
type textarea "x"
type textarea "i like to t shirt jeans pants jacket"
type textarea "x"
type textarea "i like to t shirt jeans pants jacket b"
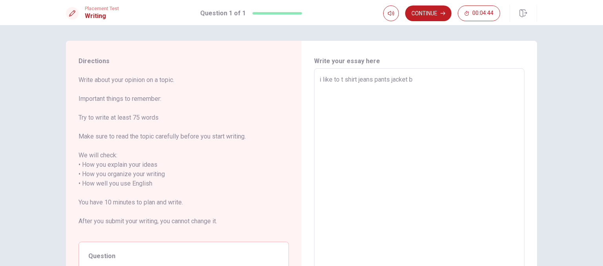
type textarea "x"
type textarea "i like to t shirt jeans pants jacket bo"
type textarea "x"
type textarea "i like to t shirt jeans pants jacket boo"
type textarea "x"
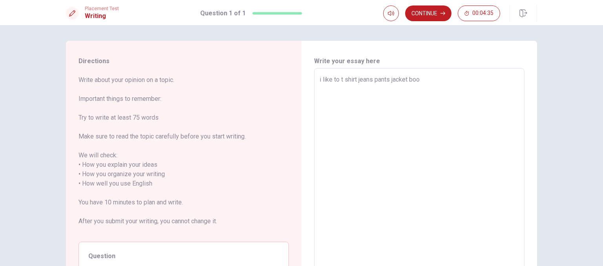
type textarea "i like to t shirt jeans pants jacket boot"
type textarea "x"
type textarea "i like to t shirt jeans pants jacket boots"
type textarea "x"
type textarea "i like to t shirt jeans pants jacket boots"
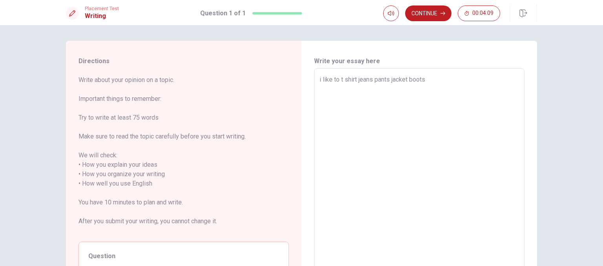
type textarea "x"
type textarea "i like to t shirt jeans pants jacket boots"
type textarea "x"
type textarea "i like to t shirt jeans pants jacket boots e"
type textarea "x"
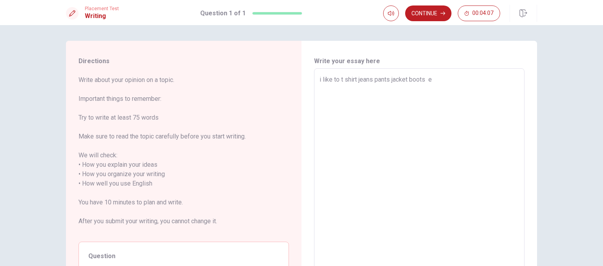
type textarea "i like to t shirt jeans pants jacket boots en"
type textarea "x"
type textarea "i like to t shirt jeans pants jacket boots end"
type textarea "x"
type textarea "i like to t shirt jeans pants jacket boots end"
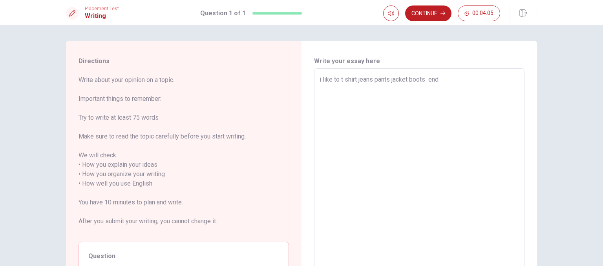
type textarea "x"
type textarea "i like to t shirt jeans pants jacket boots end i"
type textarea "x"
type textarea "i like to t shirt jeans pants jacket boots end i"
type textarea "x"
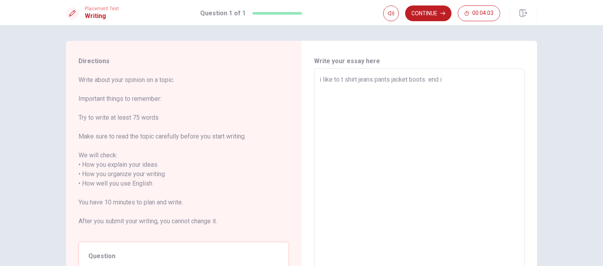
type textarea "i like to t shirt jeans pants jacket boots end i l"
type textarea "x"
type textarea "i like to t shirt jeans pants jacket boots end i li"
type textarea "x"
type textarea "i like to t shirt jeans pants jacket boots end i lik"
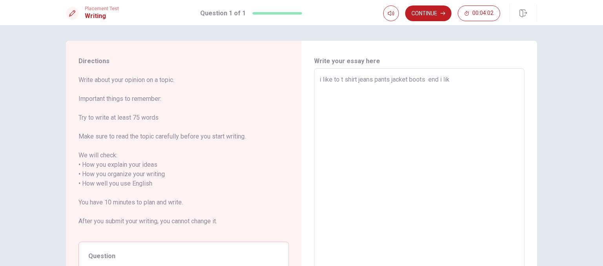
type textarea "x"
type textarea "i like to t shirt jeans pants jacket boots end i like"
type textarea "x"
type textarea "i like to t shirt jeans pants jacket boots end i like"
type textarea "x"
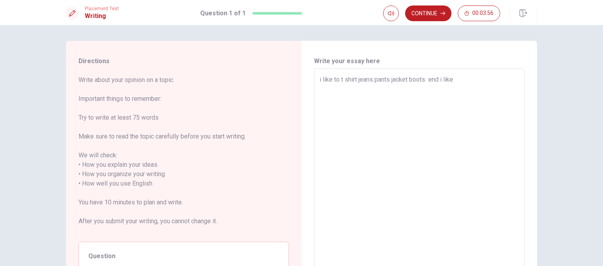
type textarea "i like to t shirt jeans pants jacket boots end i like s"
type textarea "x"
type textarea "i like to t shirt jeans pants jacket boots end i like sh"
type textarea "x"
type textarea "i like to t shirt jeans pants jacket boots end i like sho"
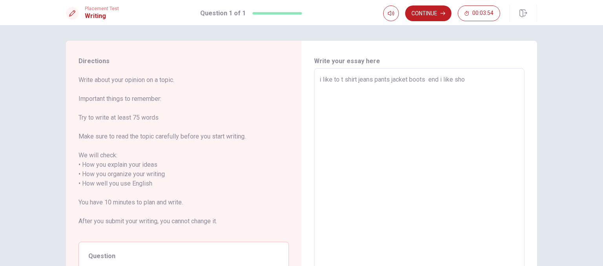
type textarea "x"
type textarea "i like to t shirt jeans pants jacket boots end i like shop"
type textarea "x"
type textarea "i like to t shirt jeans pants jacket boots end i like shopi"
type textarea "x"
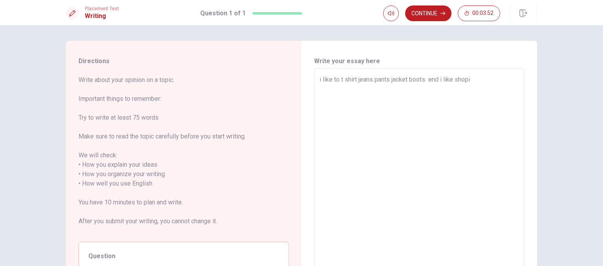
type textarea "i like to t shirt jeans pants jacket boots end i like shopin"
type textarea "x"
type textarea "i like to t shirt jeans pants jacket boots end i like shoping"
type textarea "x"
type textarea "i like to t shirt jeans pants jacket boots end i like shoping"
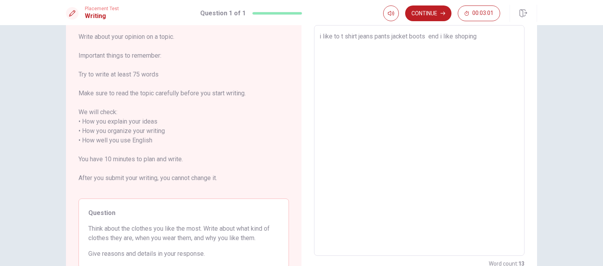
scroll to position [24, 0]
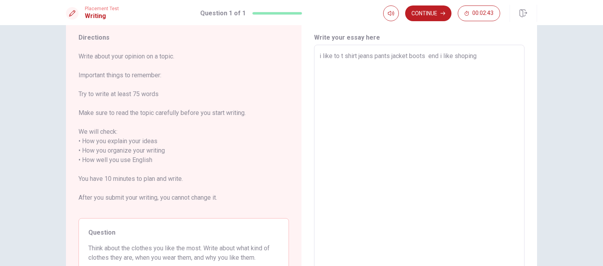
type textarea "x"
type textarea "i like to t shirt jeans pants jacket boots end i like shoping i"
type textarea "x"
type textarea "i like to t shirt jeans pants jacket boots end i like shoping i"
type textarea "x"
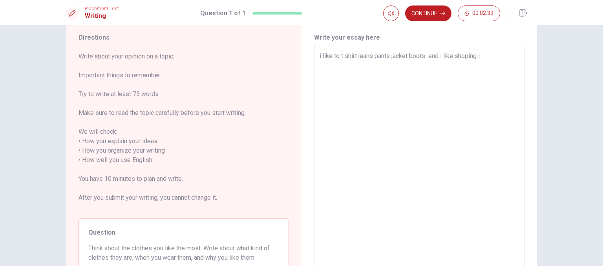
type textarea "i like to t shirt jeans pants jacket boots end i like shoping i l"
type textarea "x"
type textarea "i like to t shirt jeans pants jacket boots end i like shoping i li"
type textarea "x"
type textarea "i like to t shirt jeans pants jacket boots end i like shoping i lik"
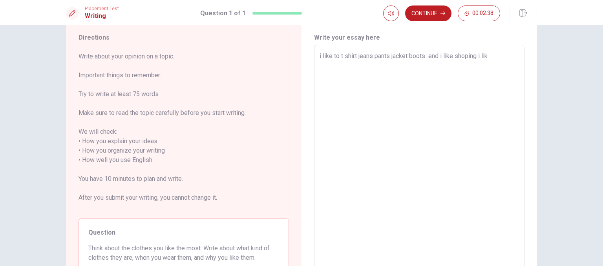
type textarea "x"
type textarea "i like to t shirt jeans pants jacket boots end i like shoping i like"
type textarea "x"
type textarea "i like to t shirt jeans pants jacket boots end i like shoping i like"
type textarea "x"
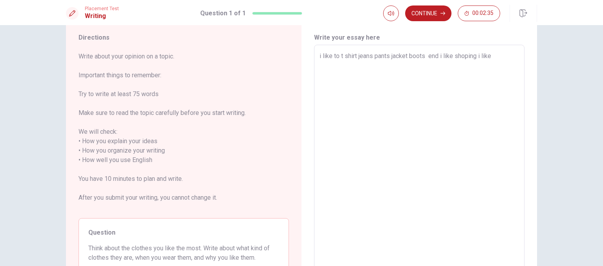
type textarea "i like to t shirt jeans pants jacket boots end i like shoping i like i"
type textarea "x"
type textarea "i like to t shirt jeans pants jacket boots end i like shoping i like it"
type textarea "x"
type textarea "i like to t shirt jeans pants jacket boots end i like shoping i like it"
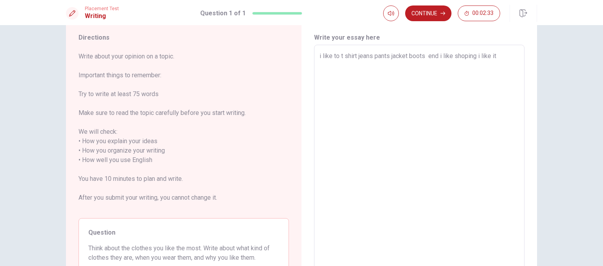
type textarea "x"
type textarea "i like to t shirt jeans pants jacket boots end i like shoping i like it b"
type textarea "x"
type textarea "i like to t shirt jeans pants jacket boots end i like shoping i like it be"
type textarea "x"
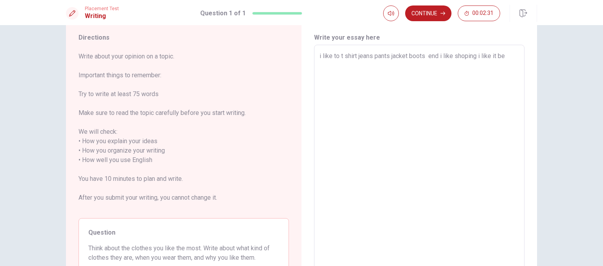
type textarea "i like to t shirt jeans pants jacket boots end i like shoping i like it bec"
type textarea "x"
type textarea "i like to t shirt jeans pants jacket boots end i like shoping i like it beca"
type textarea "x"
type textarea "i like to t shirt jeans pants jacket boots end i like shoping i like it becau"
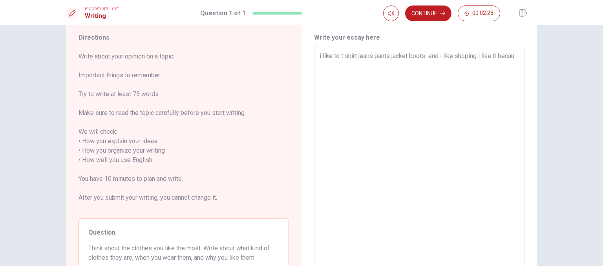
type textarea "x"
type textarea "i like to t shirt jeans pants jacket boots end i like shoping i like it becaus"
type textarea "x"
type textarea "i like to t shirt jeans pants jacket boots end i like shoping i like it because"
type textarea "x"
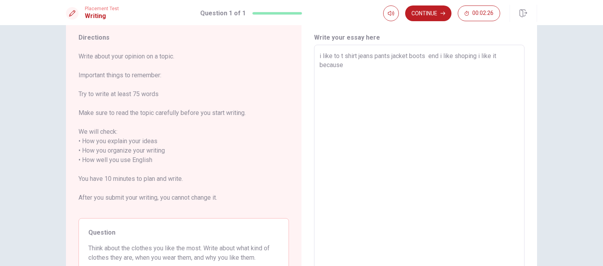
type textarea "i like to t shirt jeans pants jacket boots end i like shoping i like it because"
type textarea "x"
type textarea "i like to t shirt jeans pants jacket boots end i like shoping i like it because…"
type textarea "x"
type textarea "i like to t shirt jeans pants jacket boots end i like shoping i like it because…"
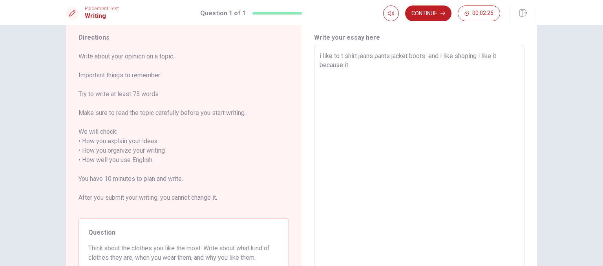
type textarea "x"
type textarea "i like to t shirt jeans pants jacket boots end i like shoping i like it because…"
type textarea "x"
type textarea "i like to t shirt jeans pants jacket boots end i like shoping i like it because…"
type textarea "x"
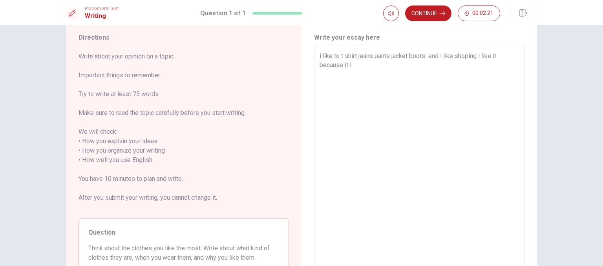
type textarea "i like to t shirt jeans pants jacket boots end i like shoping i like it because…"
type textarea "x"
type textarea "i like to t shirt jeans pants jacket boots end i like shoping i like it because…"
type textarea "x"
type textarea "i like to t shirt jeans pants jacket boots end i like shoping i like it because…"
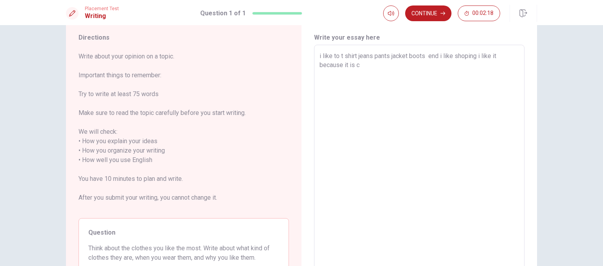
type textarea "x"
type textarea "i like to t shirt jeans pants jacket boots end i like shoping i like it because…"
type textarea "x"
type textarea "i like to t shirt jeans pants jacket boots end i like shoping i like it because…"
type textarea "x"
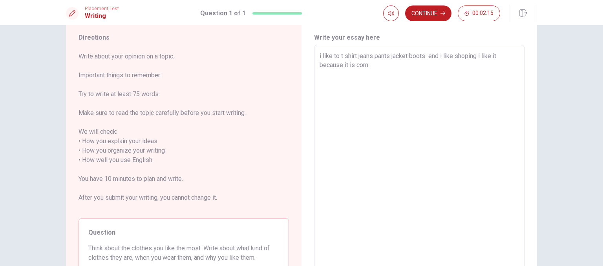
type textarea "i like to t shirt jeans pants jacket boots end i like shoping i like it because…"
type textarea "x"
type textarea "i like to t shirt jeans pants jacket boots end i like shoping i like it because…"
type textarea "x"
type textarea "i like to t shirt jeans pants jacket boots end i like shoping i like it because…"
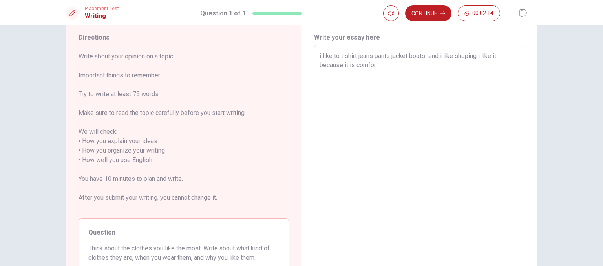
type textarea "x"
type textarea "i like to t shirt jeans pants jacket boots end i like shoping i like it because…"
type textarea "x"
type textarea "i like to t shirt jeans pants jacket boots end i like shoping i like it because…"
type textarea "x"
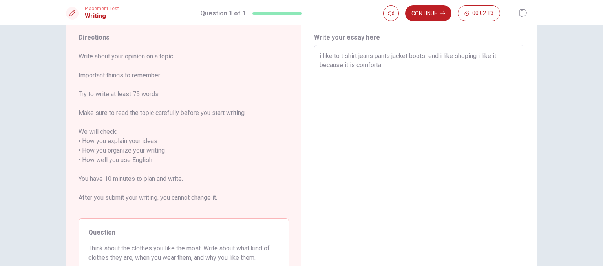
type textarea "i like to t shirt jeans pants jacket boots end i like shoping i like it because…"
type textarea "x"
type textarea "i like to t shirt jeans pants jacket boots end i like shoping i like it because…"
type textarea "x"
type textarea "i like to t shirt jeans pants jacket boots end i like shoping i like it because…"
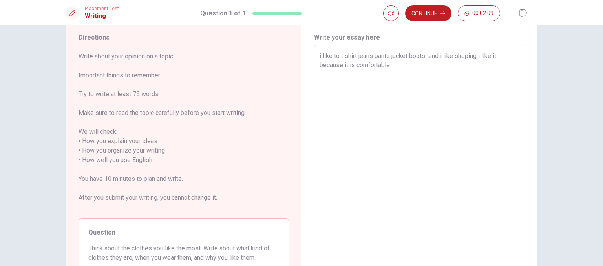
type textarea "x"
type textarea "i like to t shirt jeans pants jacket boots end i like shoping i like it because…"
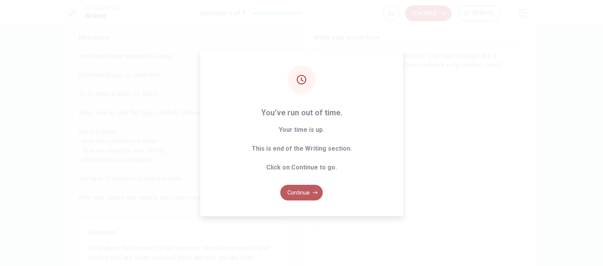
click at [294, 192] on button "Continue" at bounding box center [301, 193] width 42 height 16
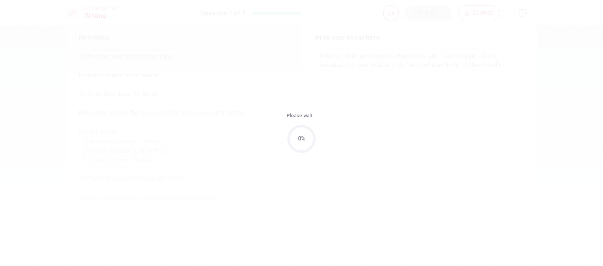
scroll to position [0, 0]
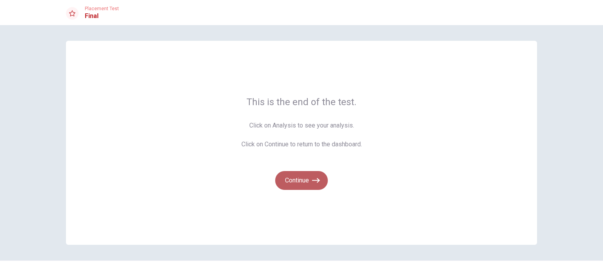
click at [293, 183] on button "Continue" at bounding box center [301, 180] width 53 height 19
